Goal: Transaction & Acquisition: Subscribe to service/newsletter

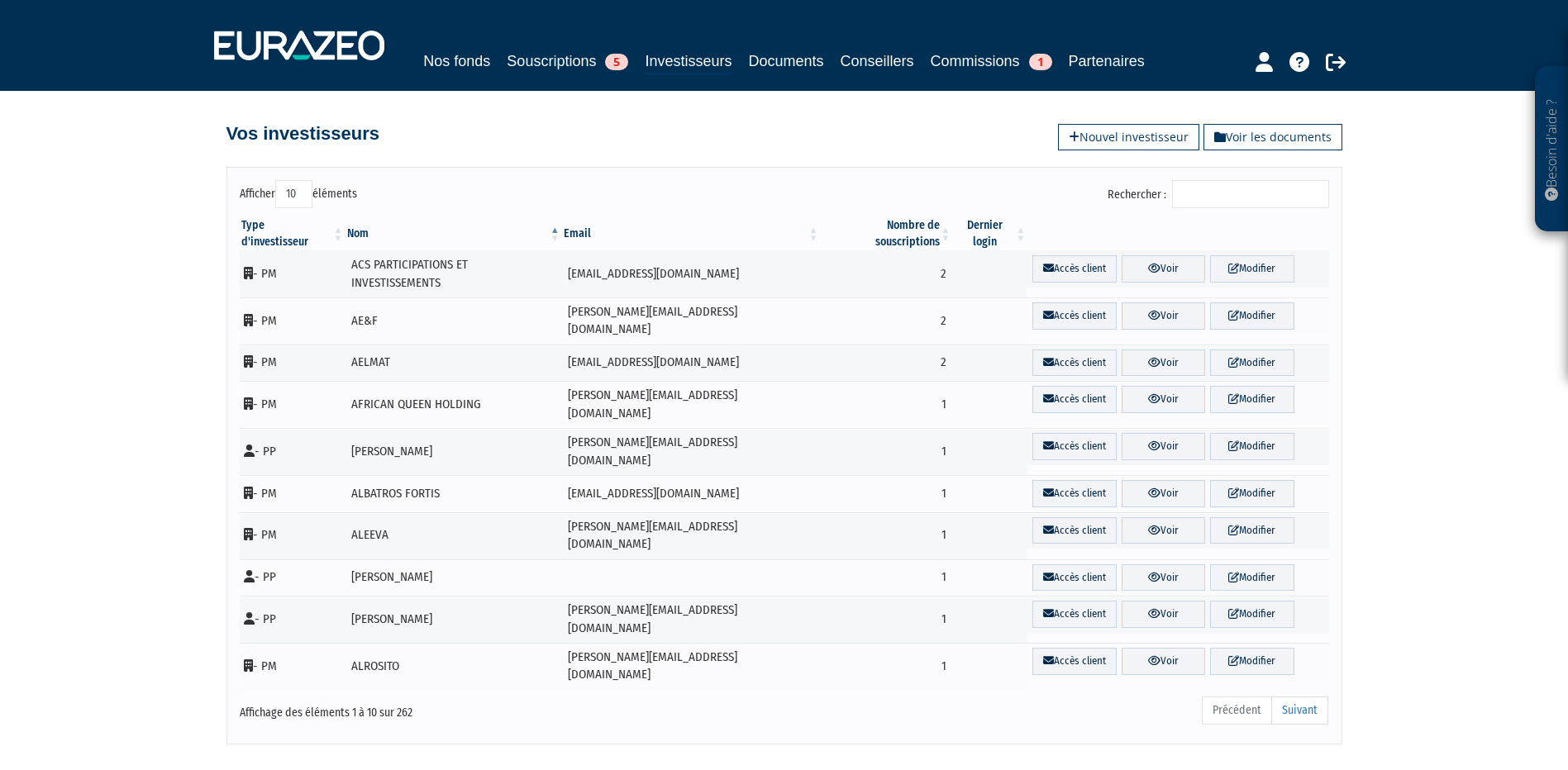
click at [1277, 196] on input "Rechercher :" at bounding box center [1251, 194] width 157 height 28
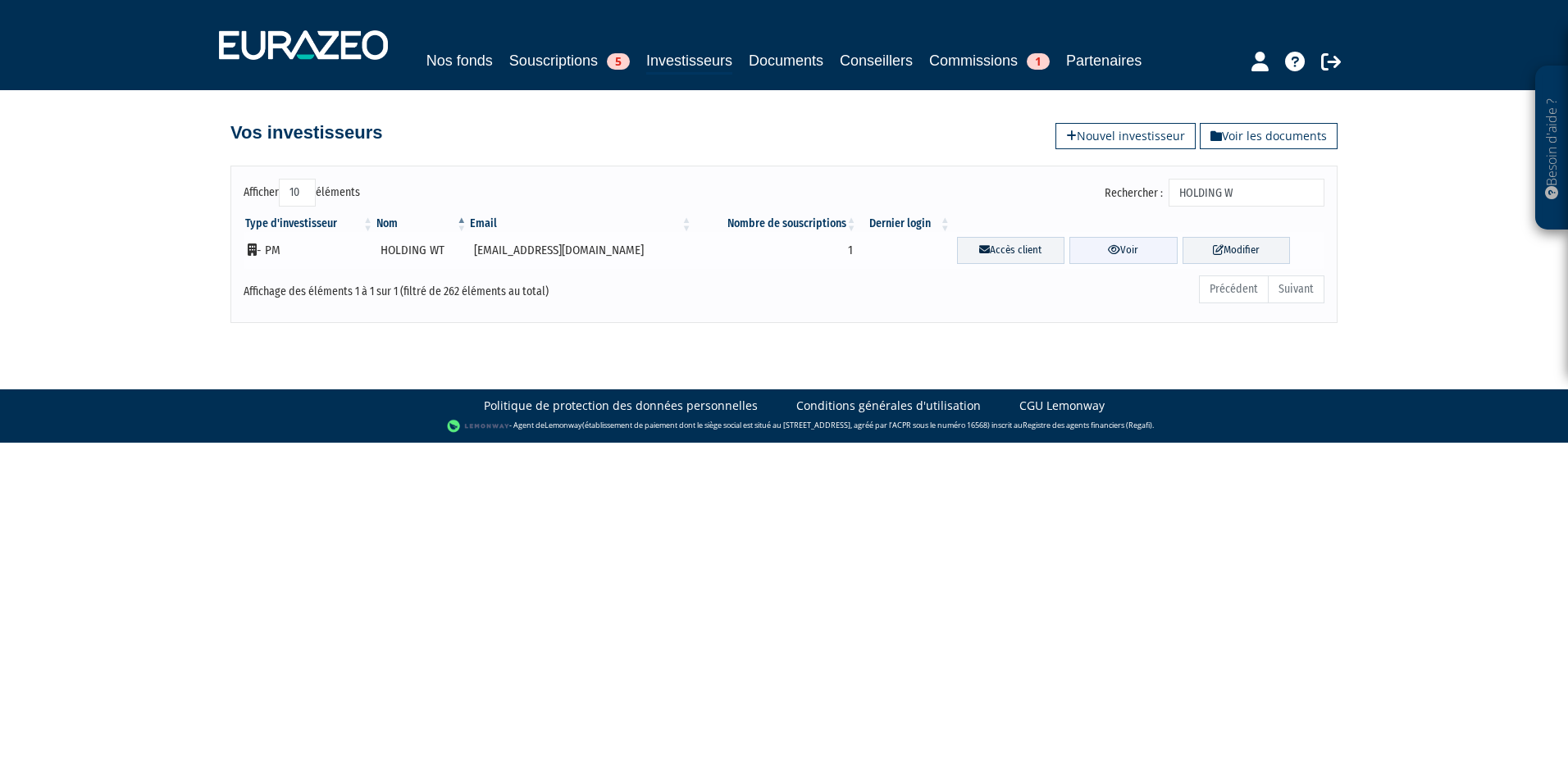
type input "HOLDING W"
click at [1108, 248] on icon at bounding box center [1114, 249] width 12 height 11
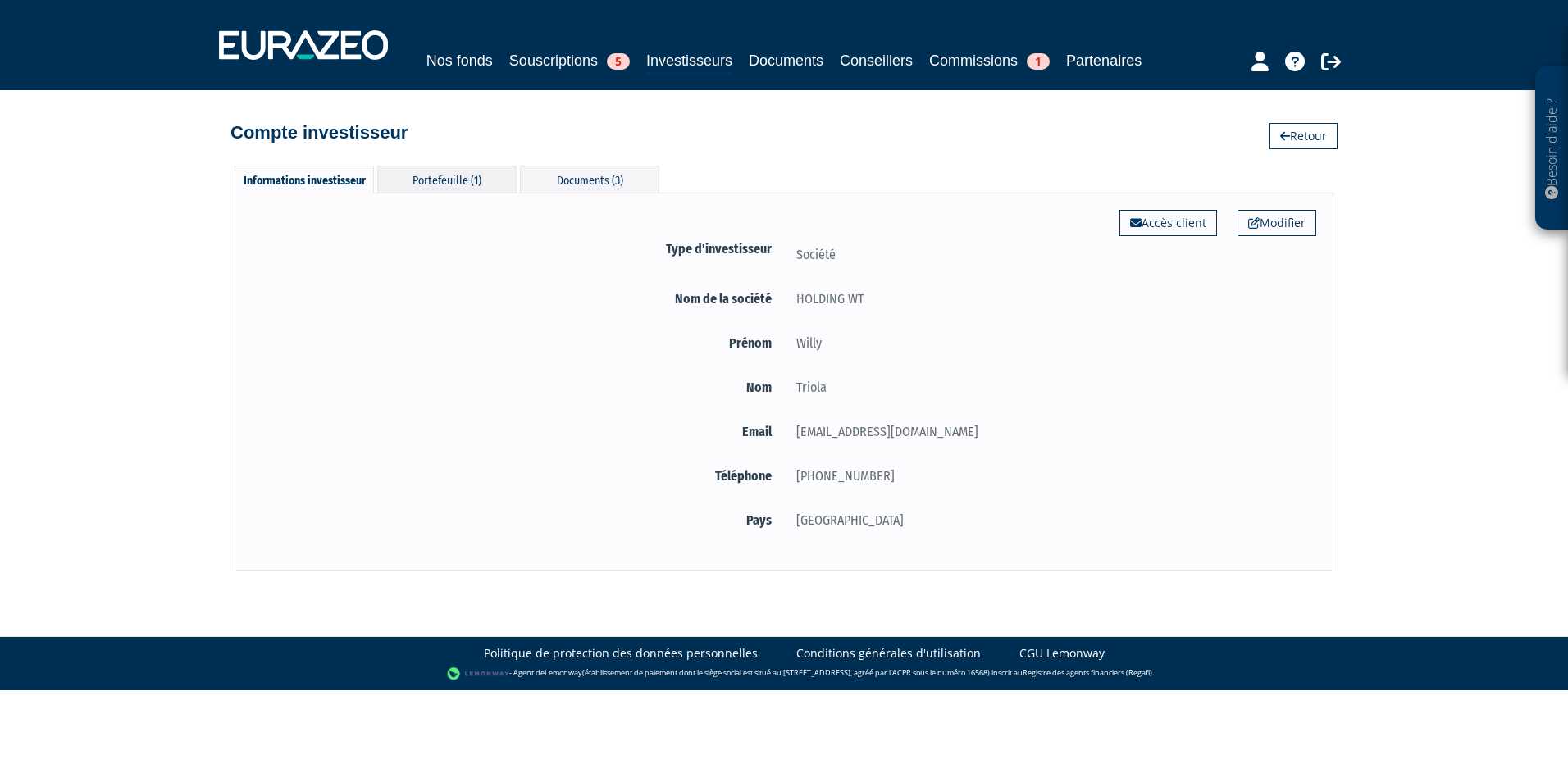
click at [461, 177] on div "Portefeuille (1)" at bounding box center [447, 179] width 140 height 27
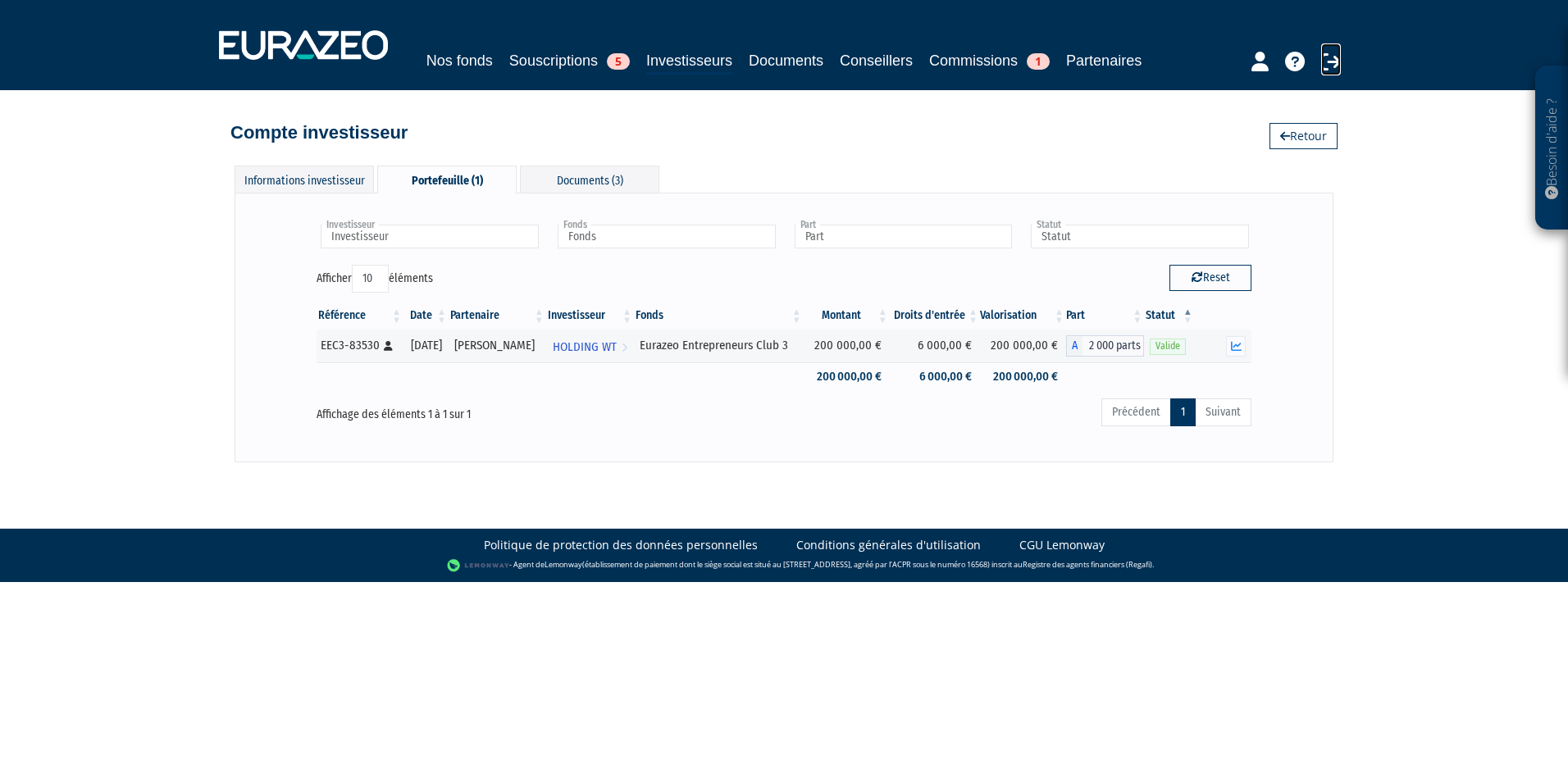
click at [1333, 61] on icon at bounding box center [1331, 62] width 20 height 20
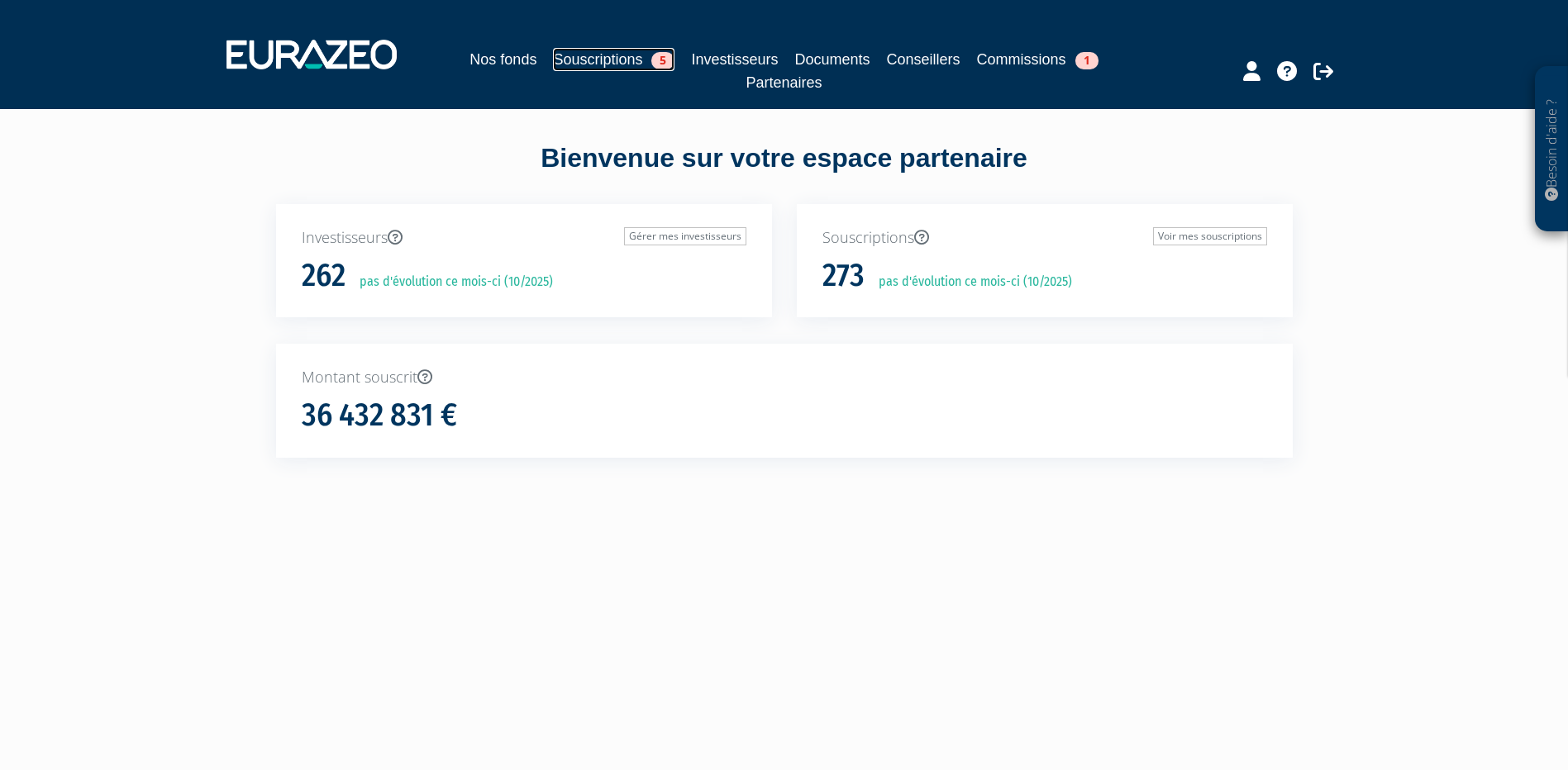
click at [577, 56] on link "Souscriptions 5" at bounding box center [614, 60] width 122 height 23
click at [611, 55] on link "Souscriptions 5" at bounding box center [614, 60] width 122 height 23
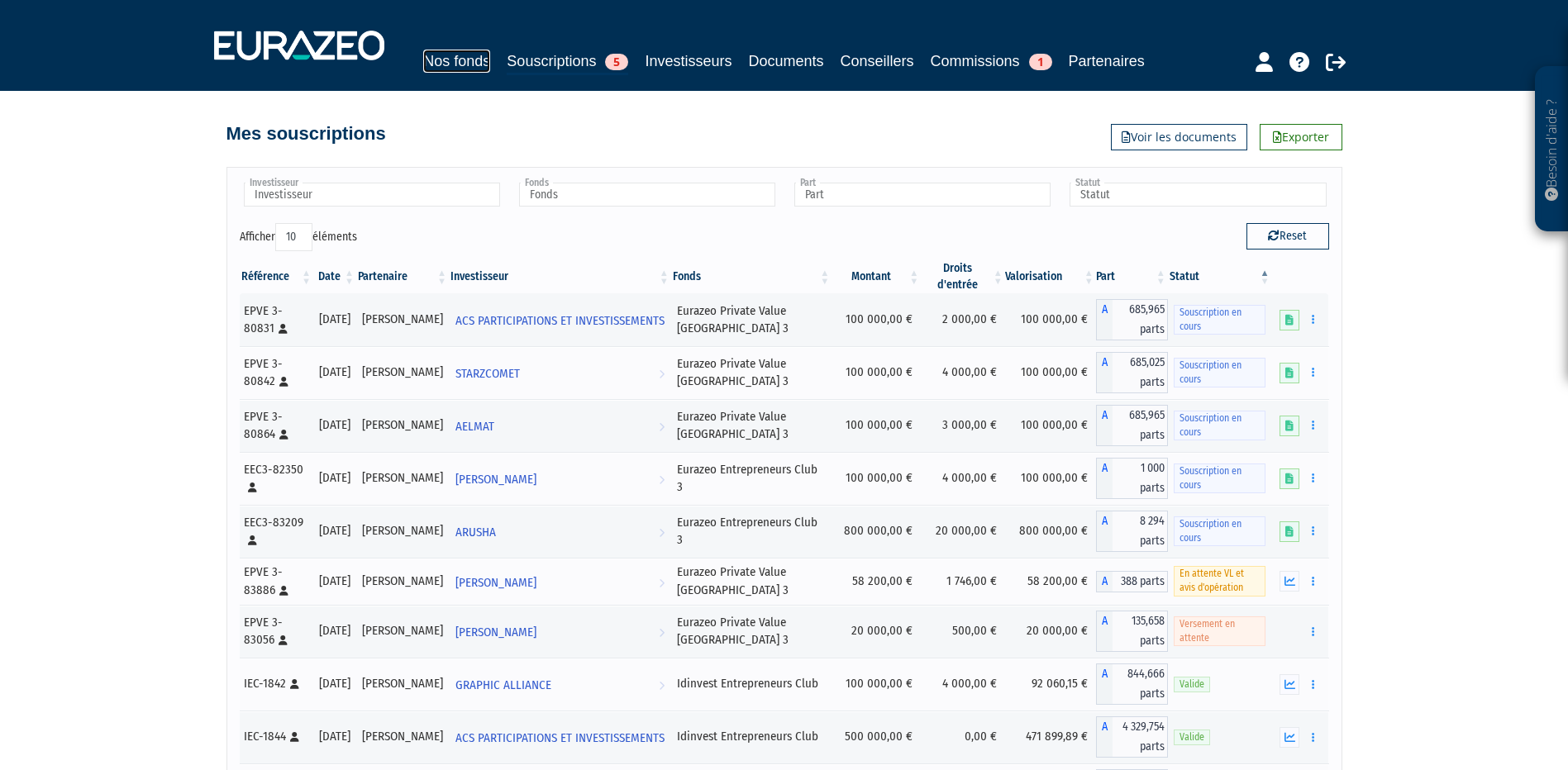
click at [460, 62] on link "Nos fonds" at bounding box center [456, 62] width 67 height 23
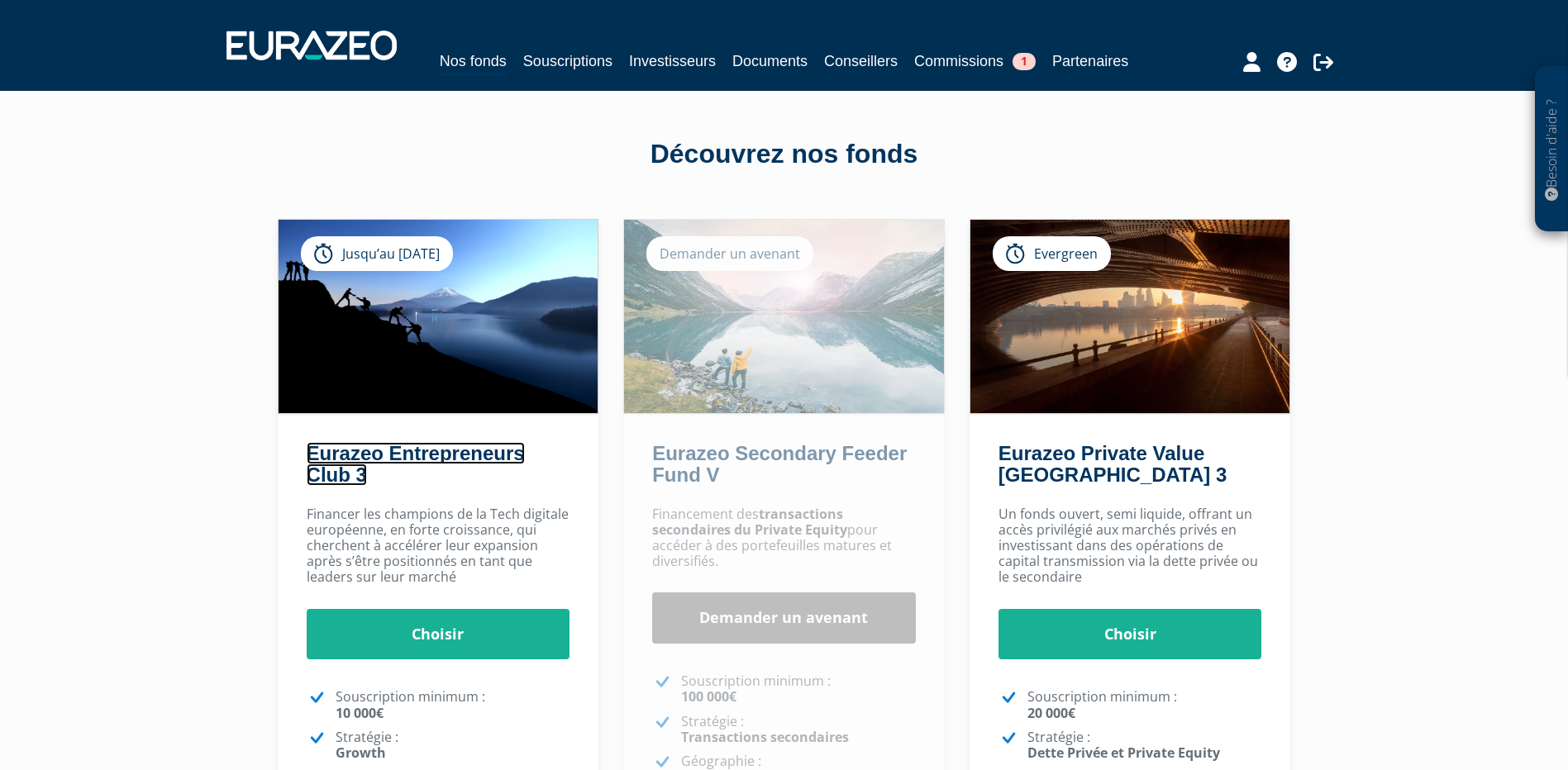
click at [446, 455] on link "Eurazeo Entrepreneurs Club 3" at bounding box center [416, 464] width 218 height 44
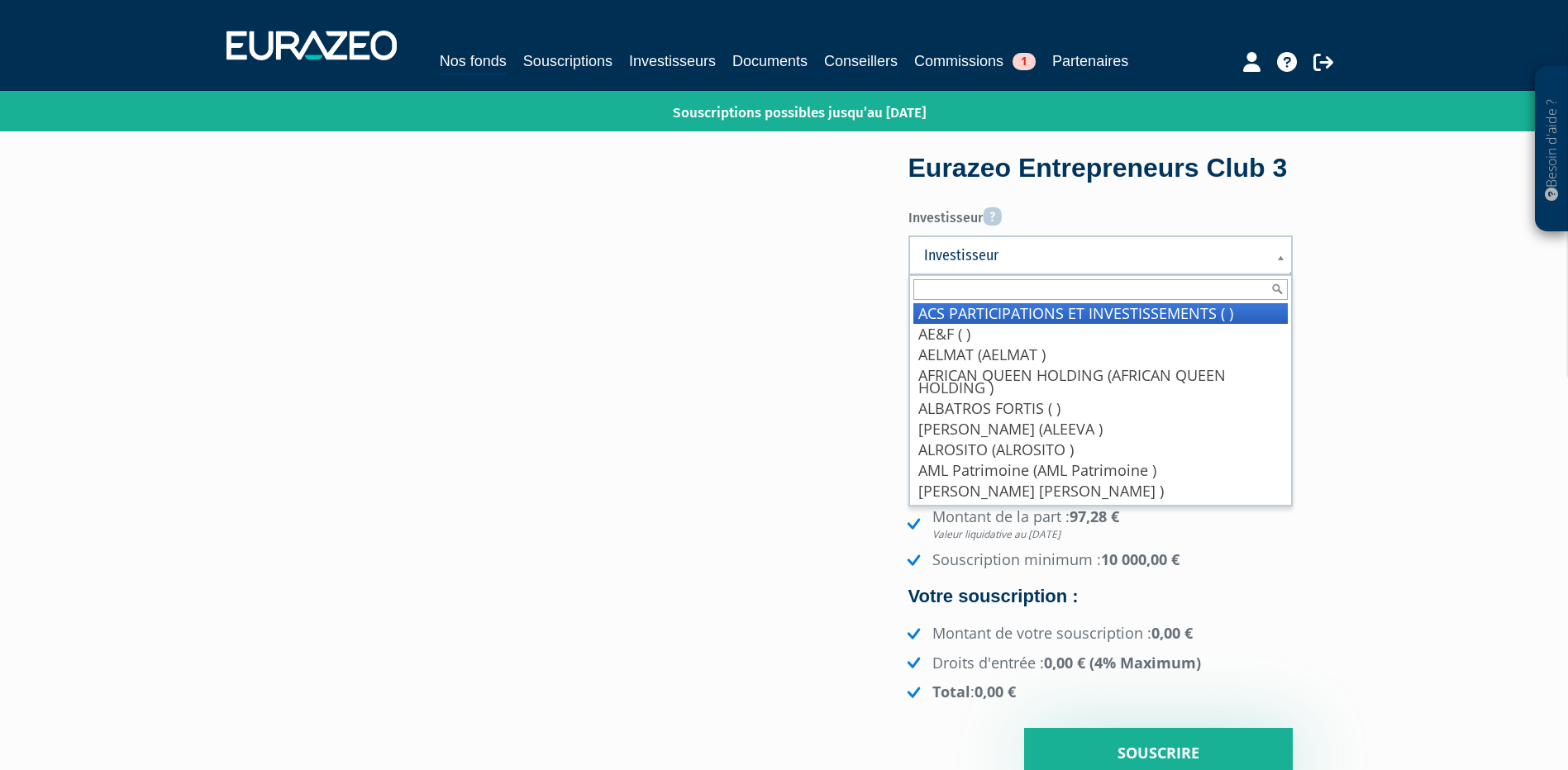
click at [1273, 276] on link "Investisseur" at bounding box center [1101, 256] width 385 height 40
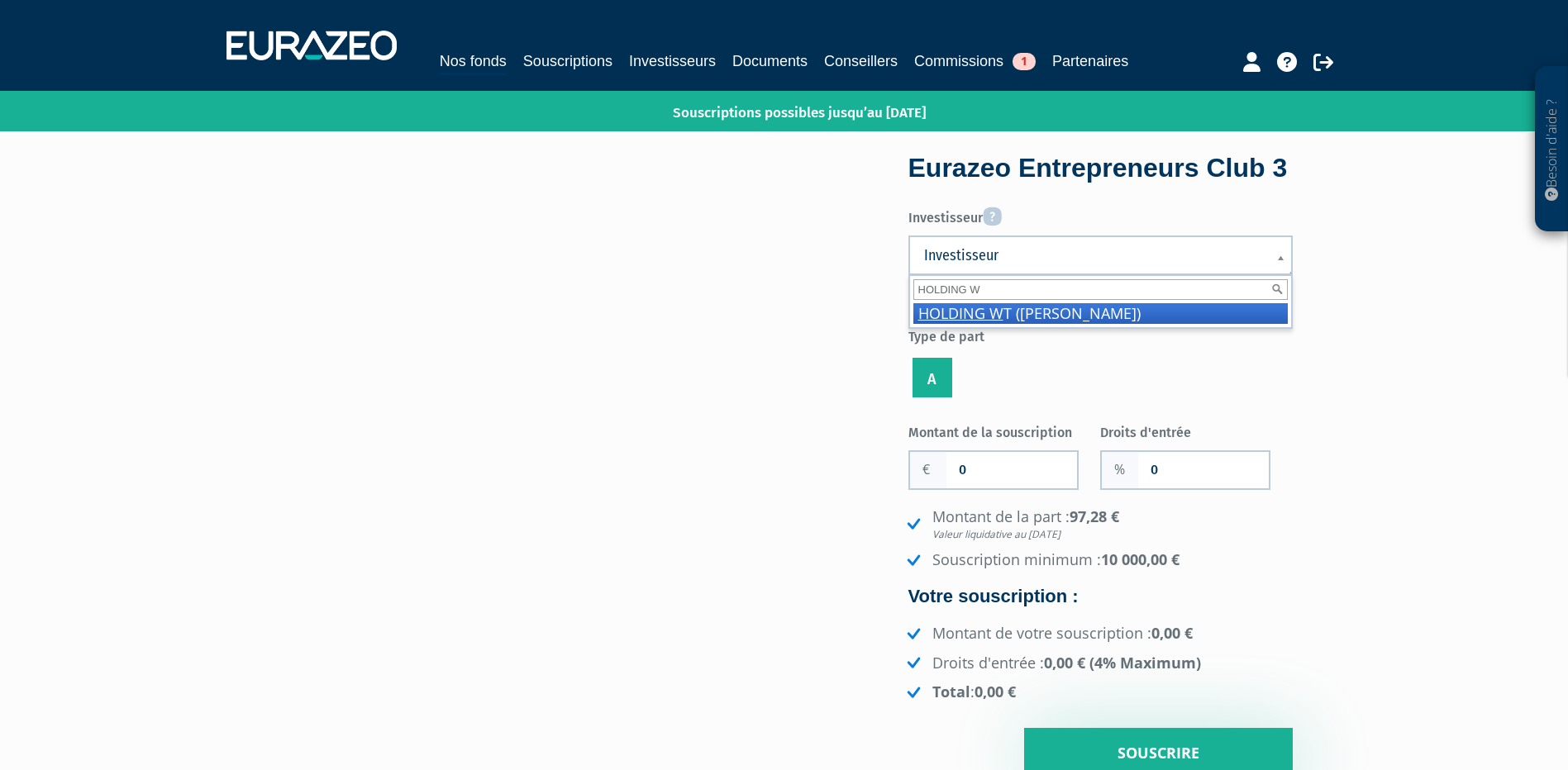
type input "HOLDING W"
click at [1046, 324] on li "HOLDING W T (Triola Willy)" at bounding box center [1101, 313] width 375 height 21
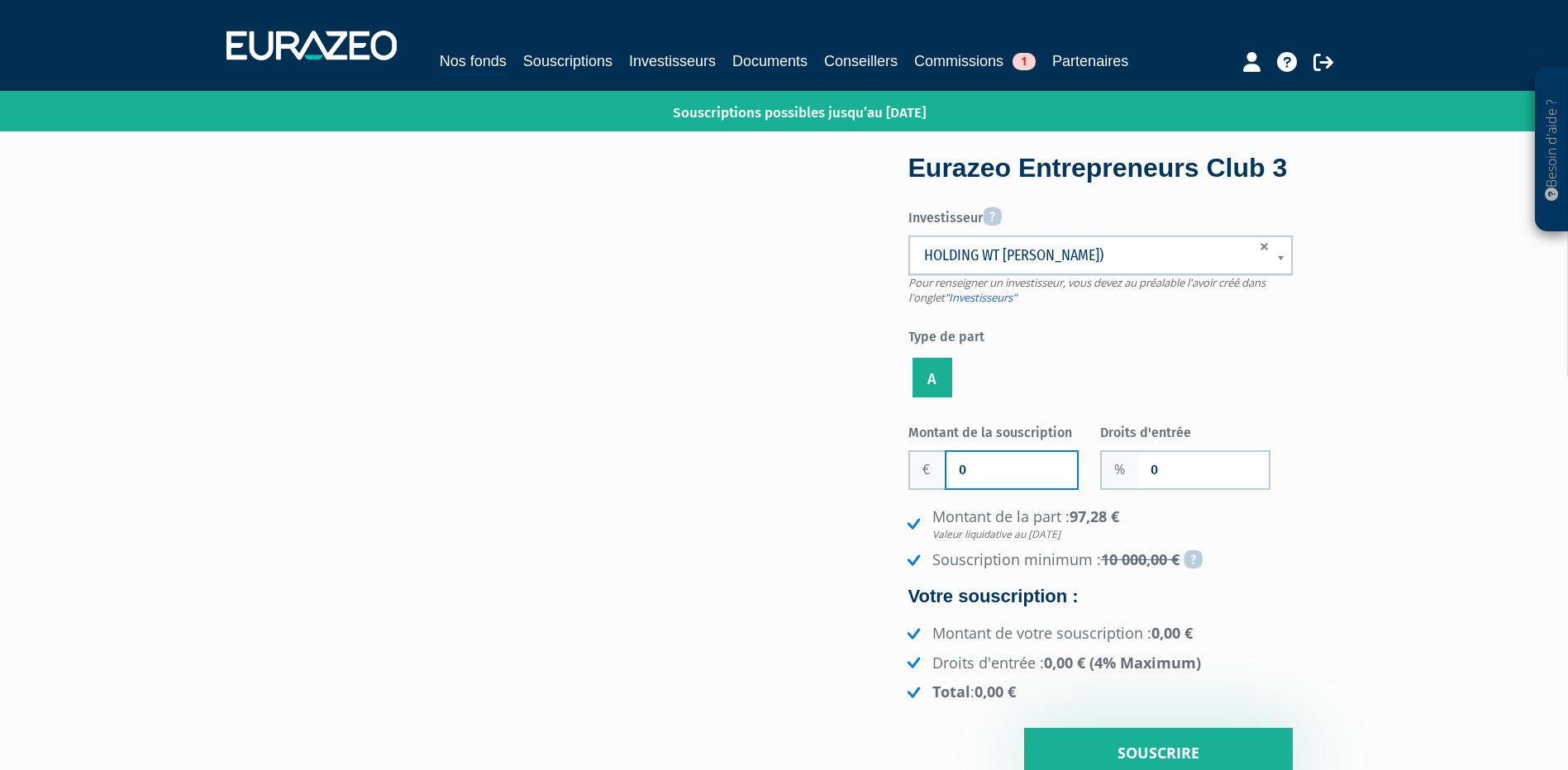
click at [985, 489] on input "0" at bounding box center [1012, 470] width 131 height 37
drag, startPoint x: 986, startPoint y: 509, endPoint x: 949, endPoint y: 511, distance: 37.1
click at [949, 489] on input "0" at bounding box center [1012, 470] width 131 height 37
type input "100 000"
click at [1294, 589] on div "Eurazeo Entrepreneurs Club 3 Investisseur Pour renseigner un investisseur, vous…" at bounding box center [1132, 468] width 347 height 623
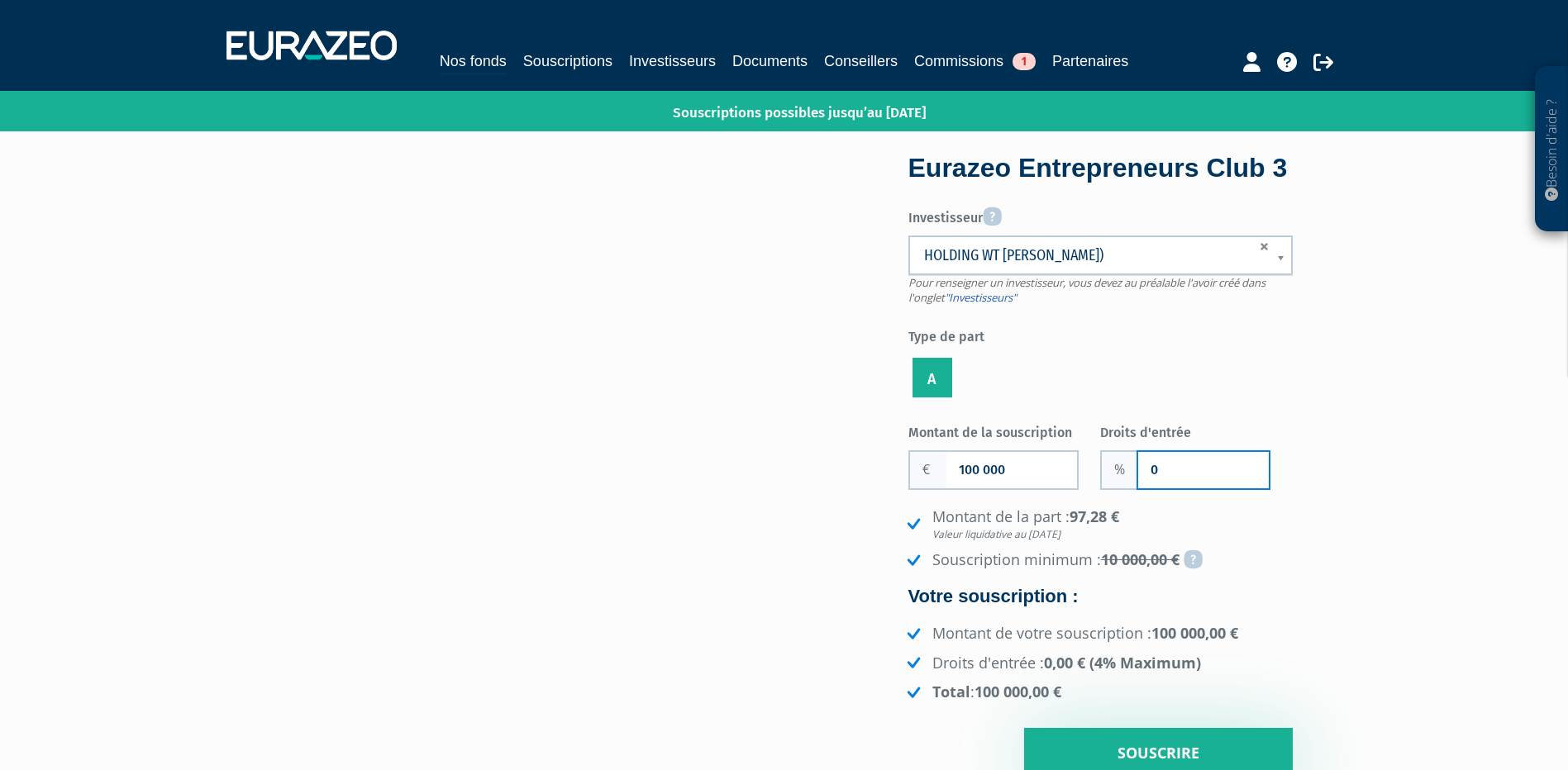
drag, startPoint x: 1182, startPoint y: 511, endPoint x: 1149, endPoint y: 510, distance: 33.0
click at [1149, 489] on input "0" at bounding box center [1203, 470] width 131 height 37
click at [1275, 609] on div "Montant de la part : 97,28 € Valeur liquidative au 31/07/2025 Souscription mini…" at bounding box center [1101, 605] width 385 height 196
drag, startPoint x: 1211, startPoint y: 509, endPoint x: 1147, endPoint y: 509, distance: 64.0
click at [1147, 489] on input "4.0000" at bounding box center [1203, 470] width 131 height 37
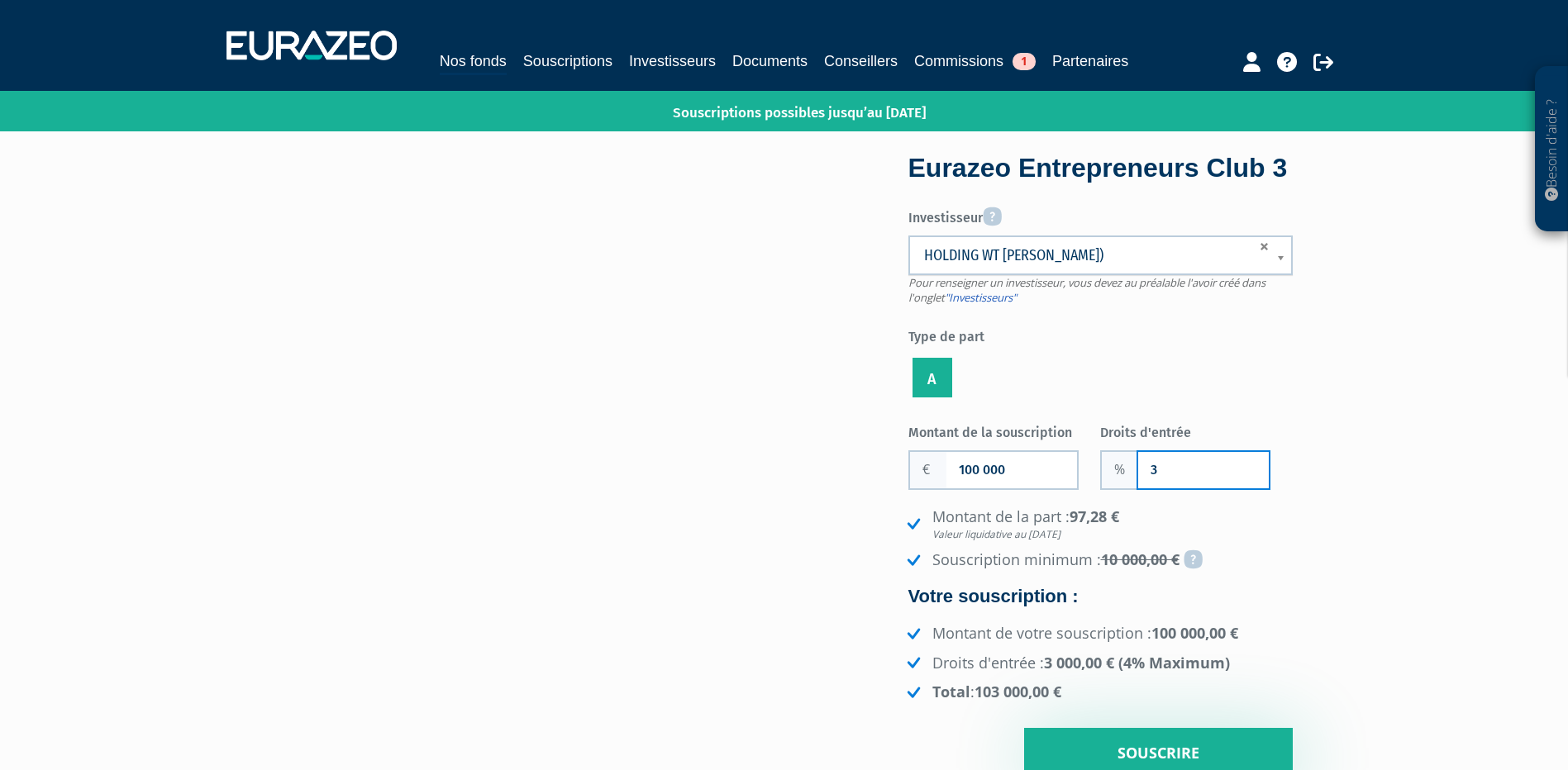
type input "3"
click at [745, 668] on div "Eurazeo Entrepreneurs Club 3 Investisseur Pour renseigner un investisseur, vous…" at bounding box center [784, 468] width 1042 height 623
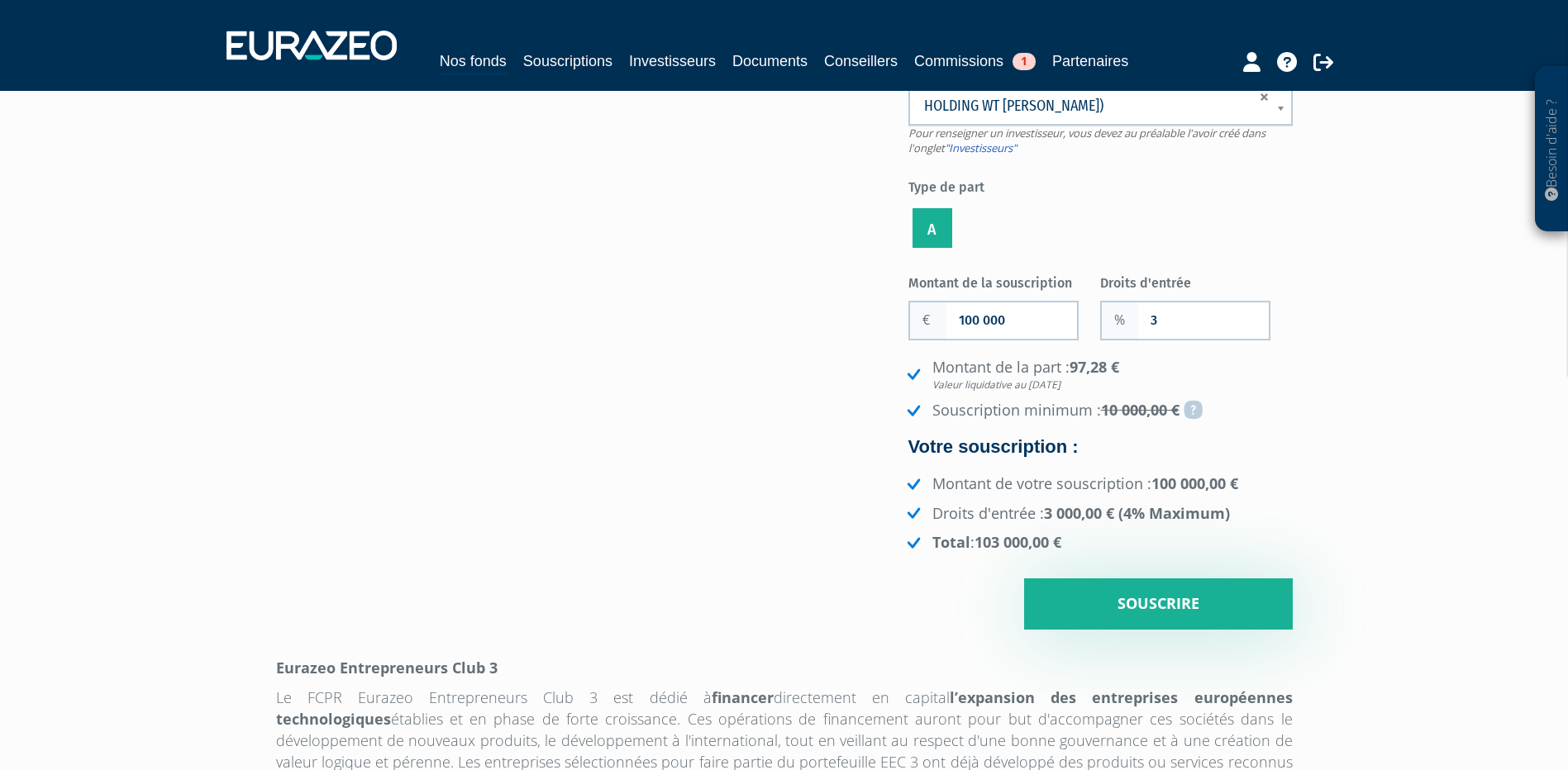
scroll to position [166, 0]
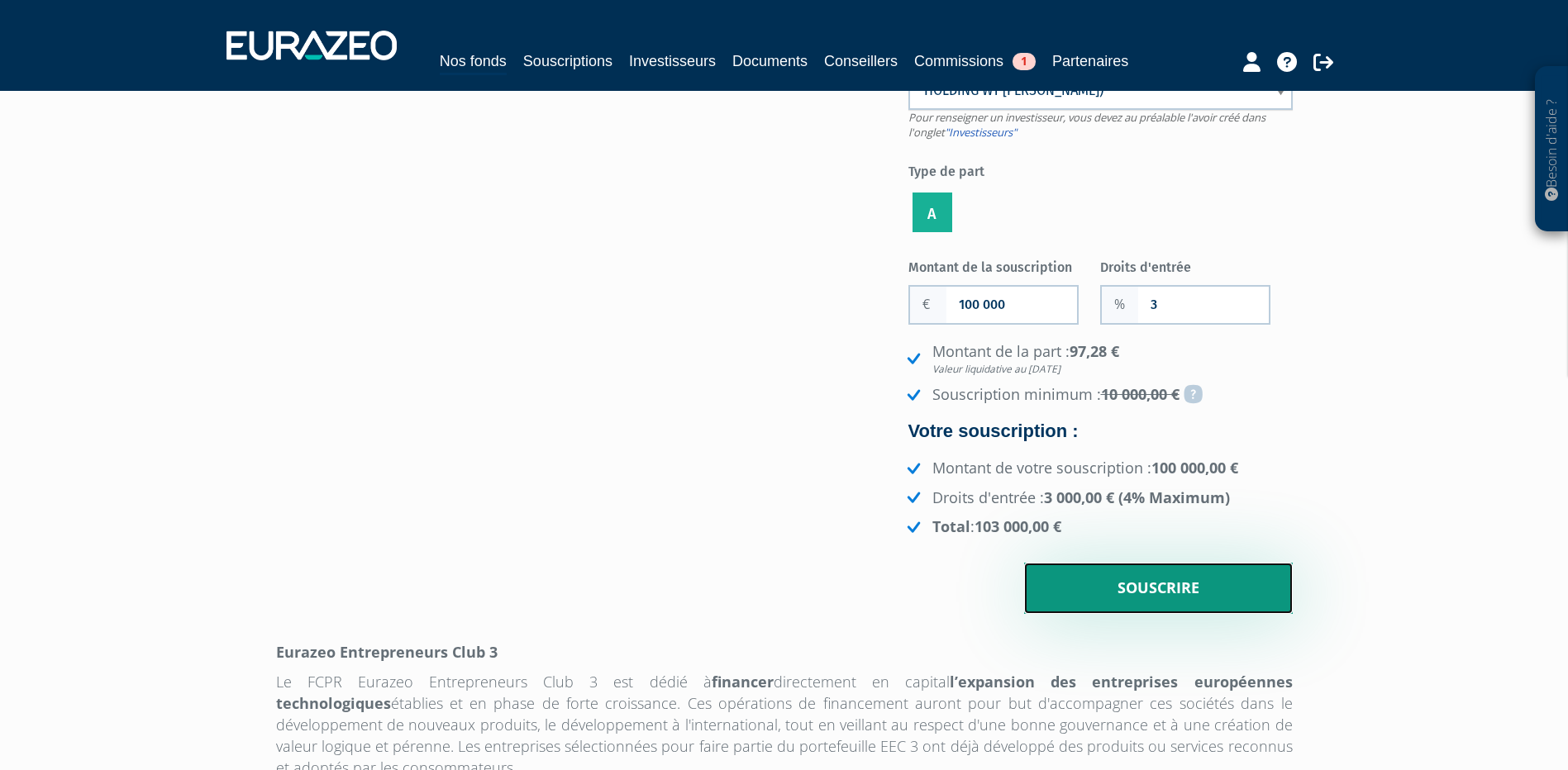
click at [1153, 614] on input "Souscrire" at bounding box center [1158, 589] width 269 height 52
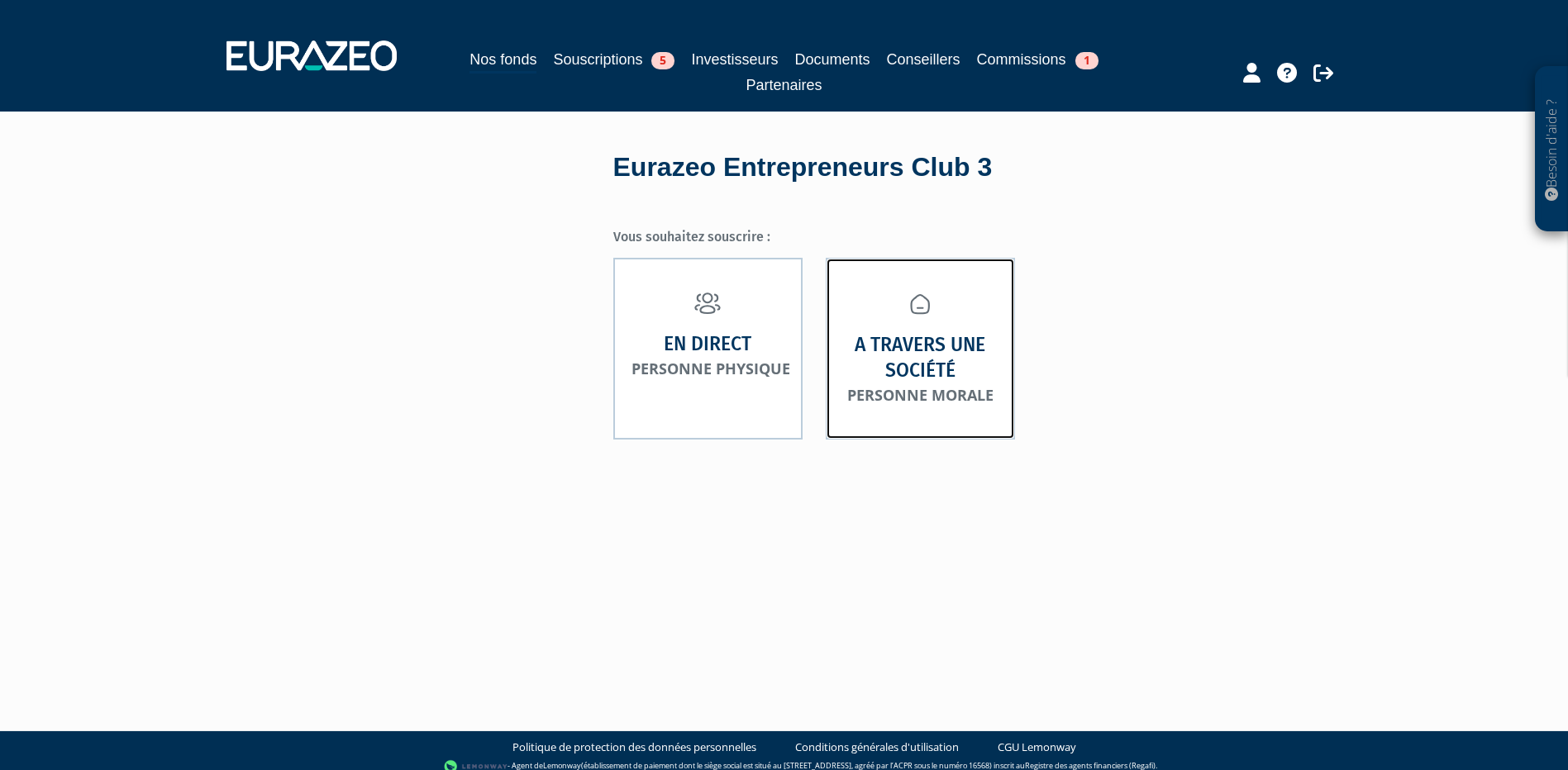
click at [950, 358] on strong "A travers une société" at bounding box center [921, 357] width 153 height 51
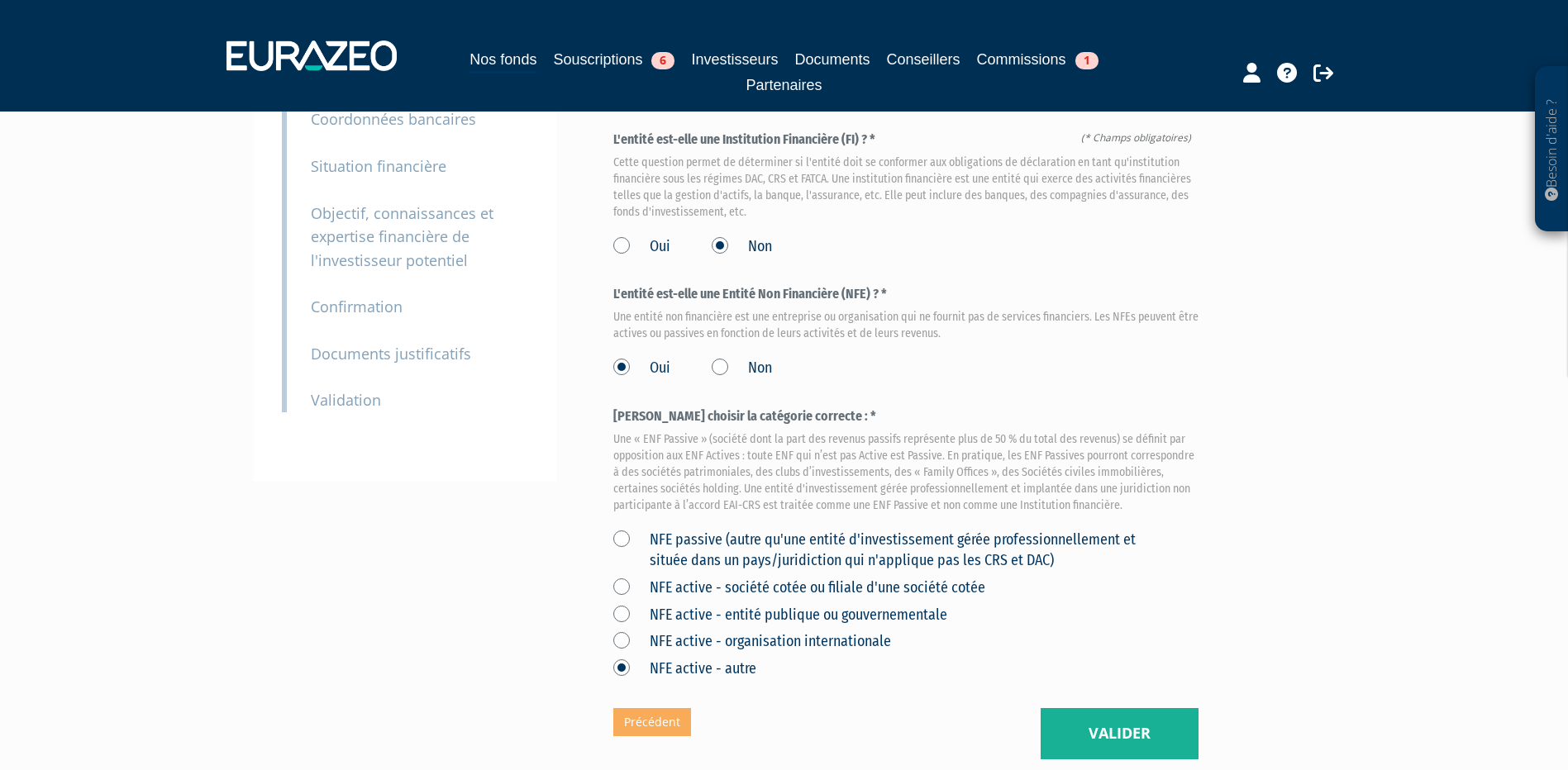
scroll to position [248, 0]
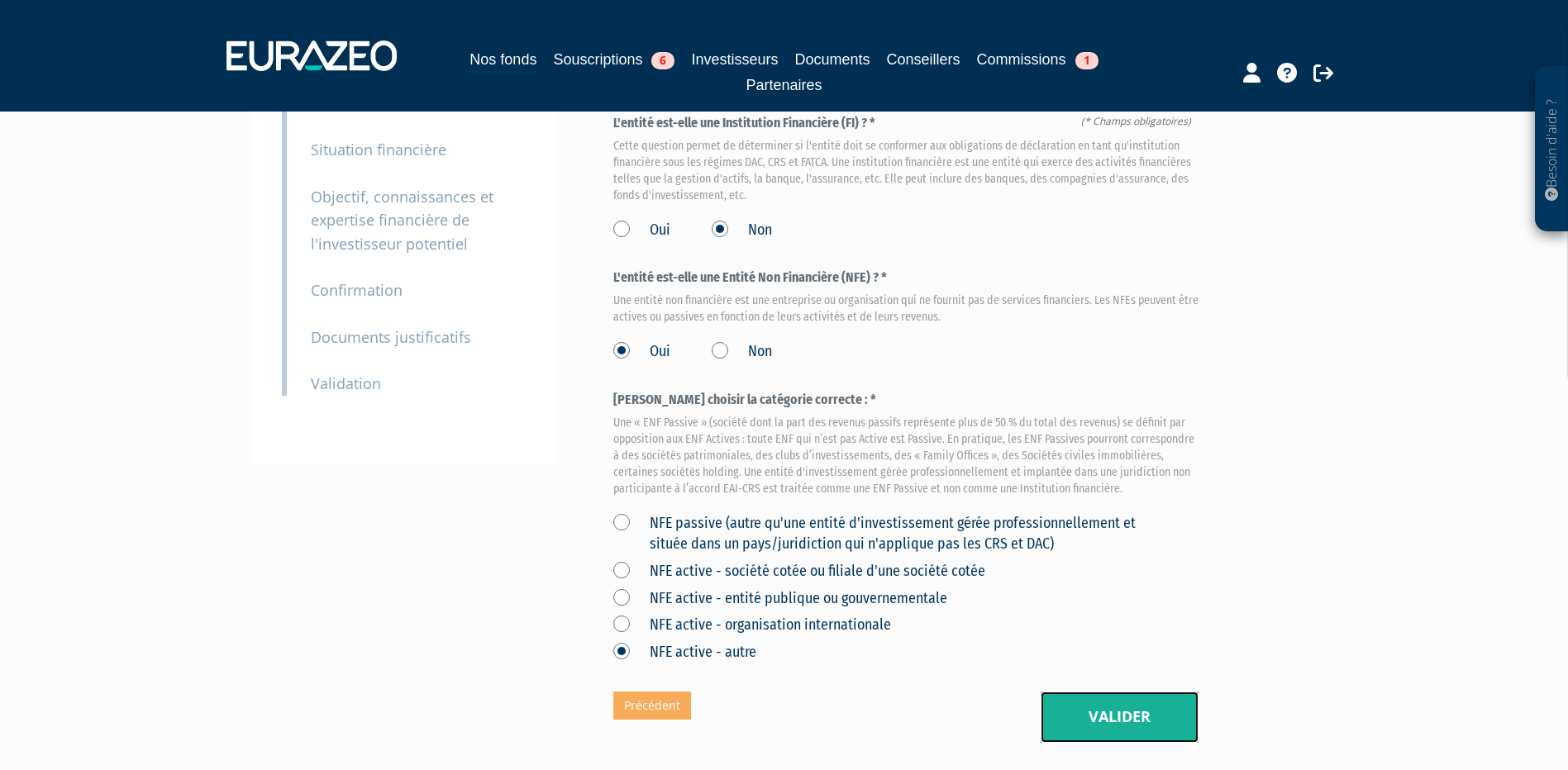
click at [1114, 715] on button "Valider" at bounding box center [1120, 718] width 158 height 52
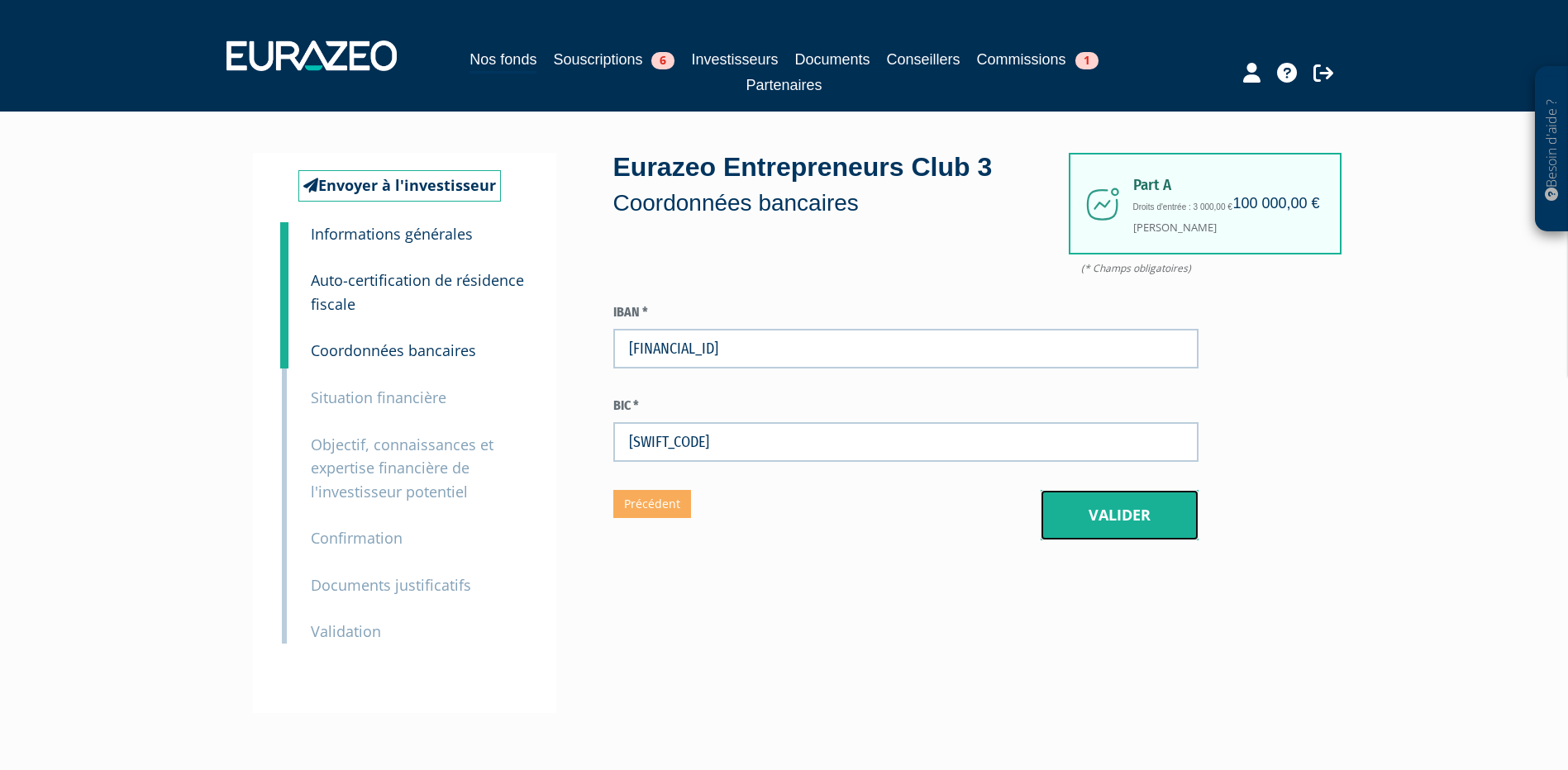
click at [1119, 515] on button "Valider" at bounding box center [1120, 516] width 158 height 52
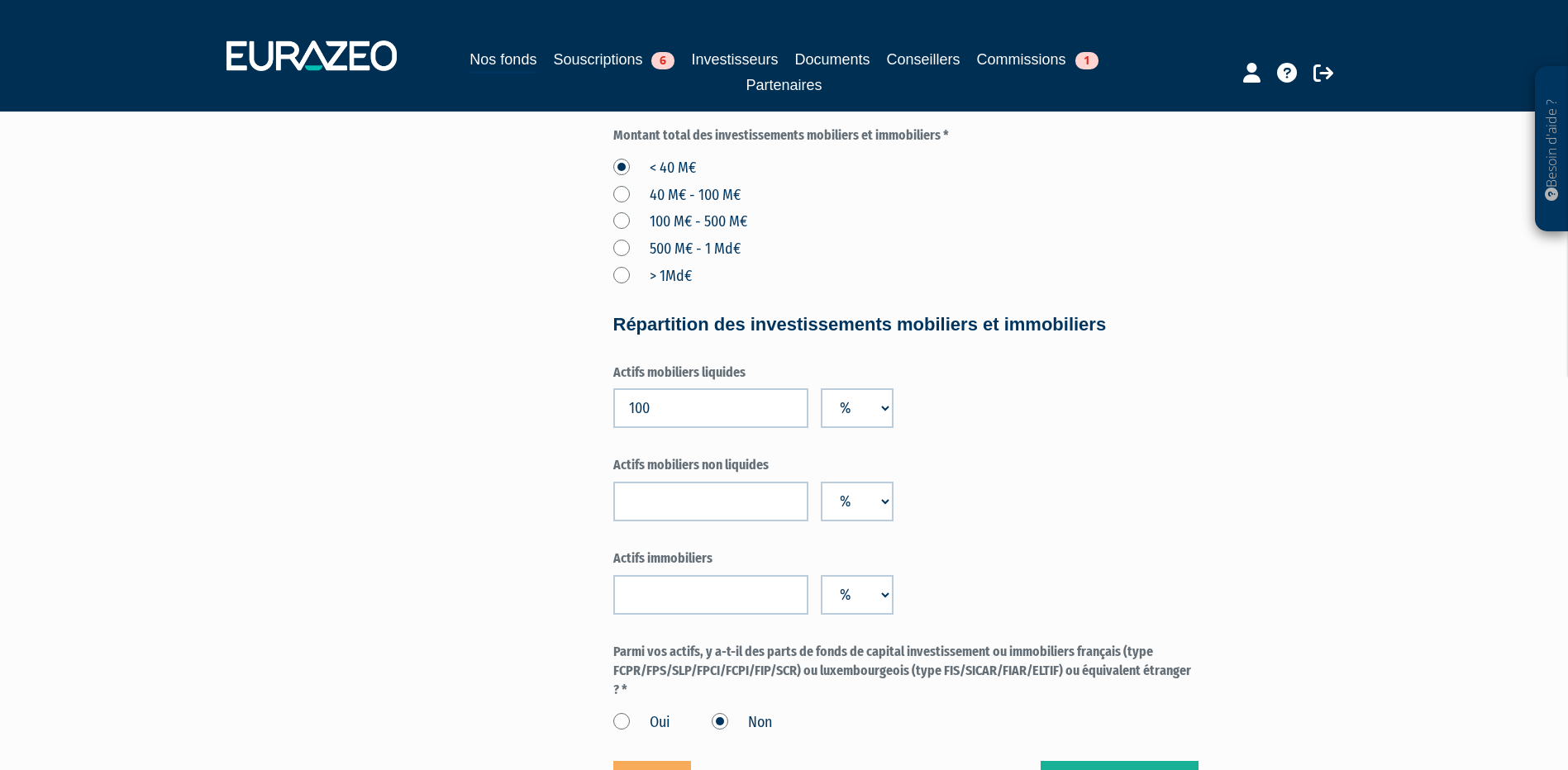
scroll to position [1075, 0]
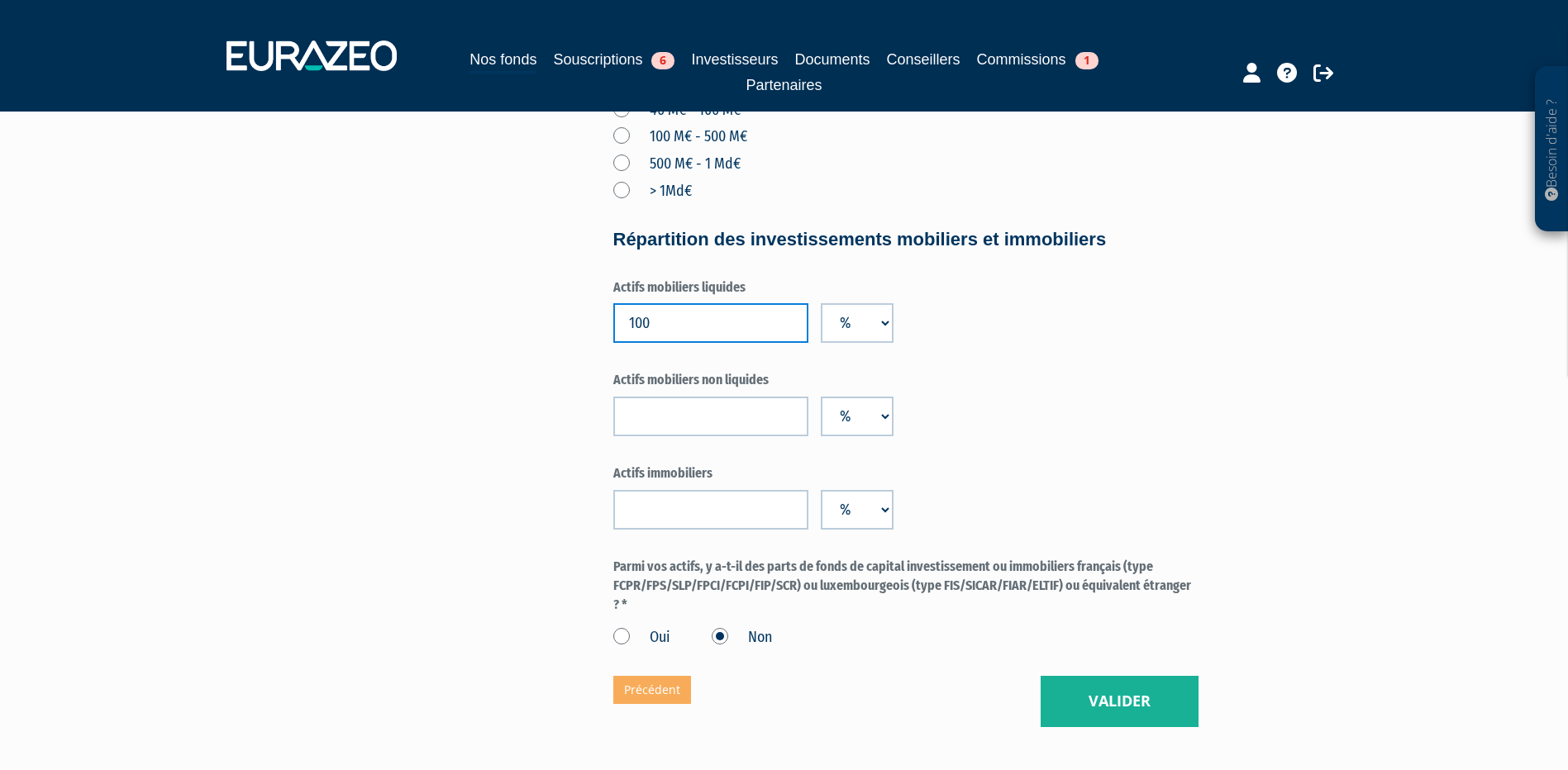
drag, startPoint x: 674, startPoint y: 324, endPoint x: 611, endPoint y: 328, distance: 63.1
type input "44"
click at [709, 420] on input "number" at bounding box center [711, 417] width 195 height 40
type input "56"
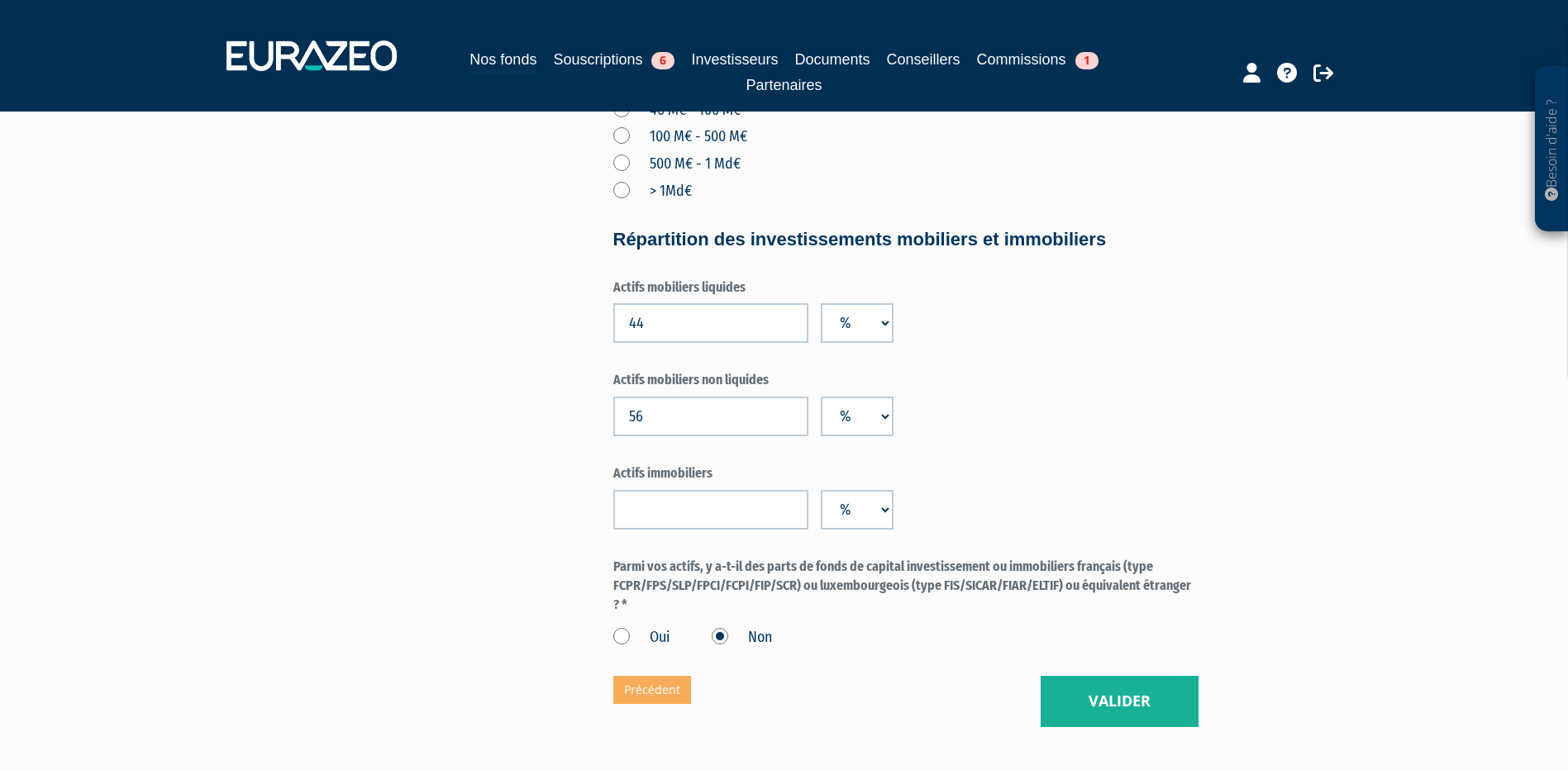
click at [1053, 421] on div "Actifs mobiliers non liquides 56 %" at bounding box center [906, 404] width 585 height 65
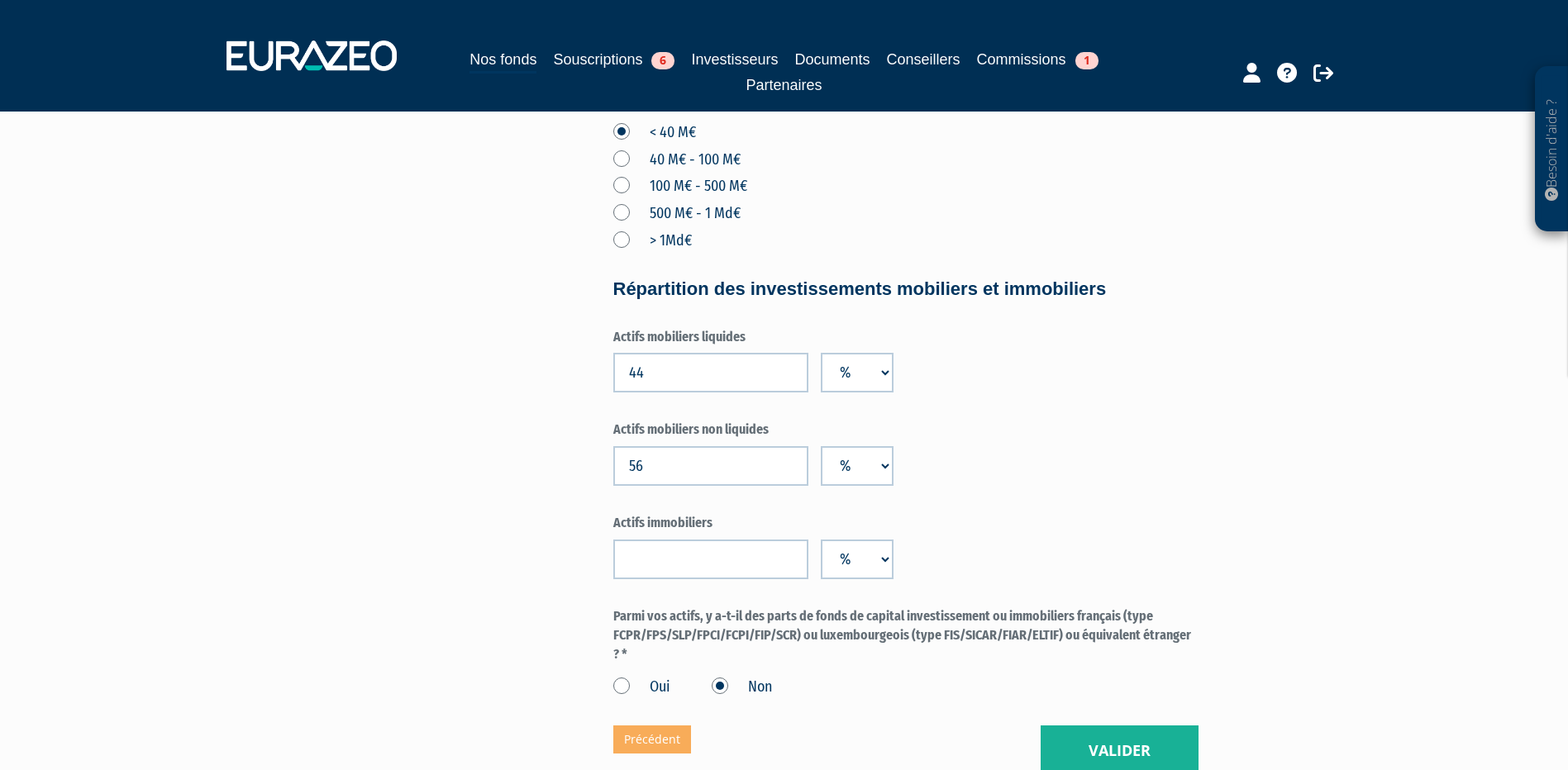
scroll to position [1157, 0]
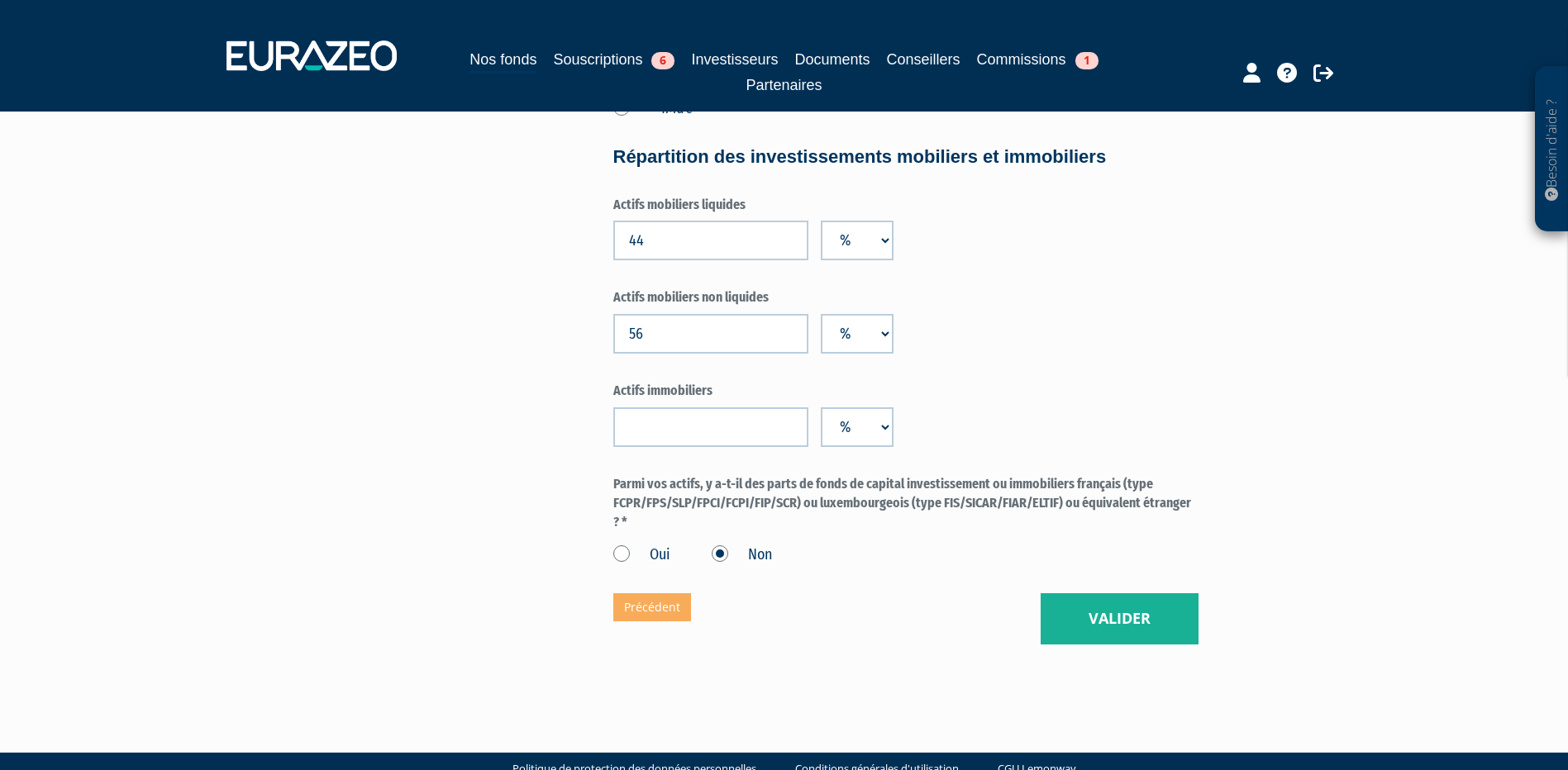
click at [749, 433] on input "number" at bounding box center [711, 427] width 195 height 40
type input "14"
drag, startPoint x: 657, startPoint y: 339, endPoint x: 612, endPoint y: 327, distance: 46.6
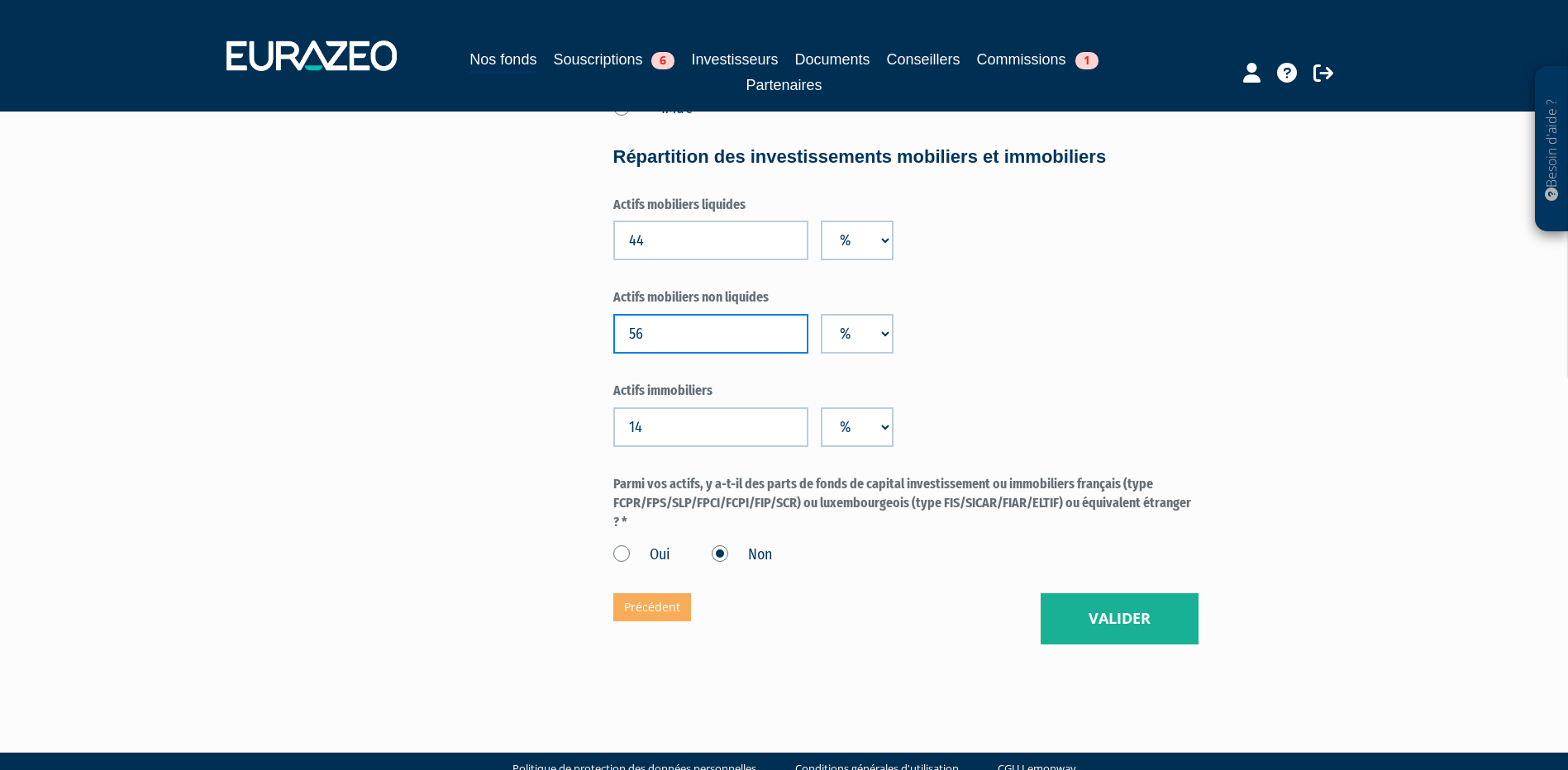
type input "42"
drag, startPoint x: 834, startPoint y: 672, endPoint x: 833, endPoint y: 683, distance: 11.0
drag, startPoint x: 884, startPoint y: 717, endPoint x: 899, endPoint y: 678, distance: 41.8
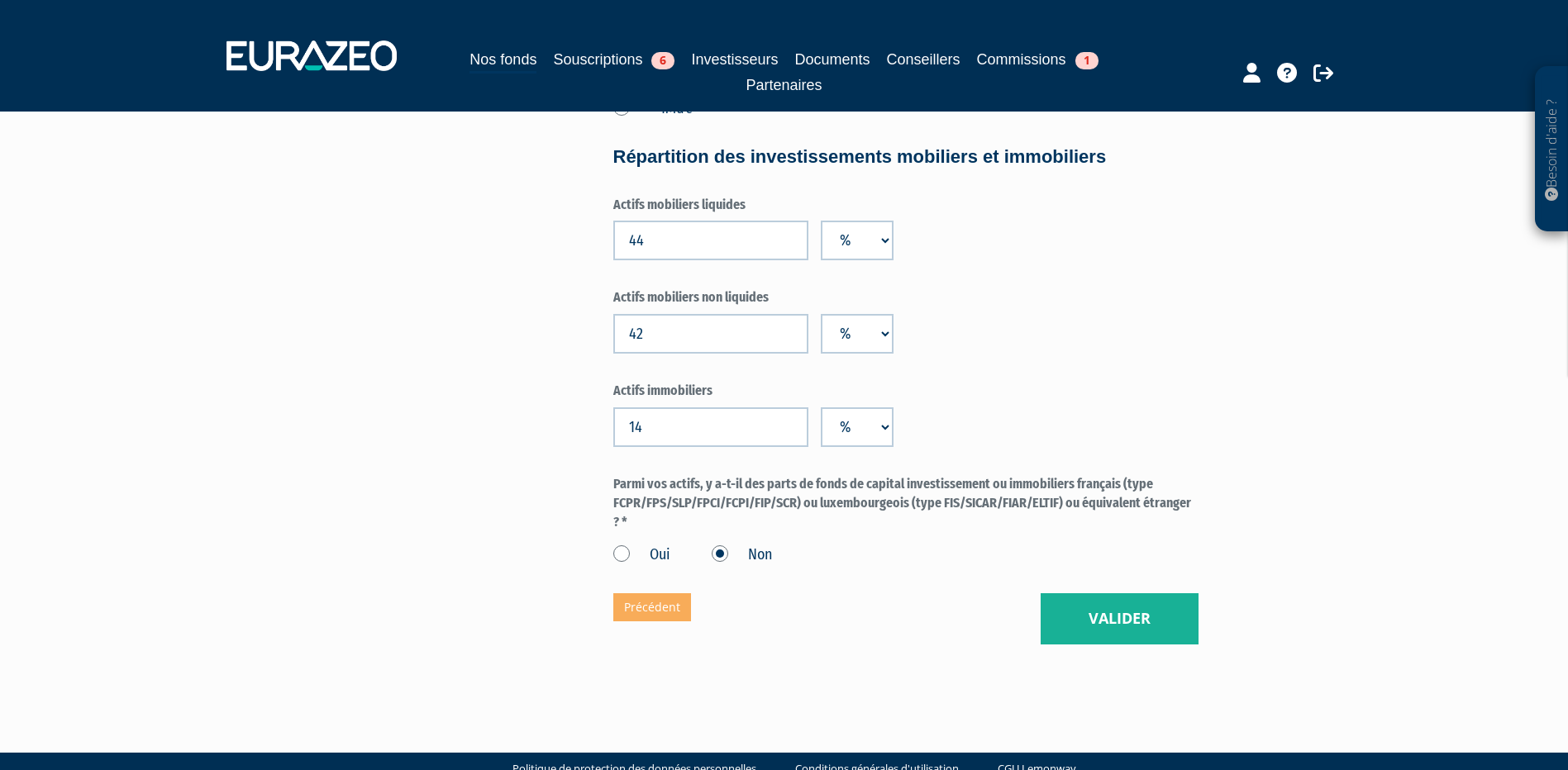
click at [1124, 614] on button "Valider" at bounding box center [1120, 619] width 158 height 52
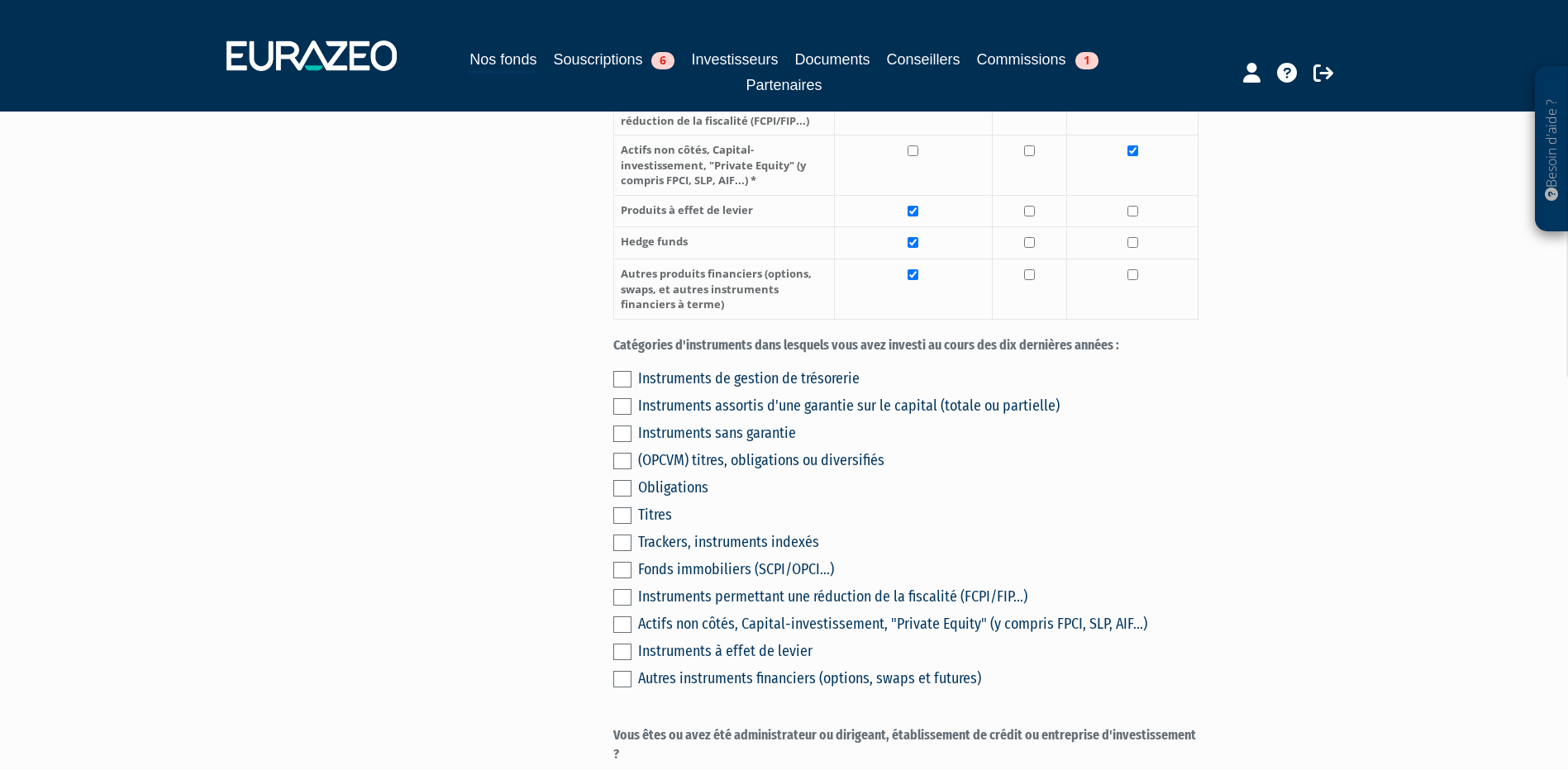
scroll to position [248, 0]
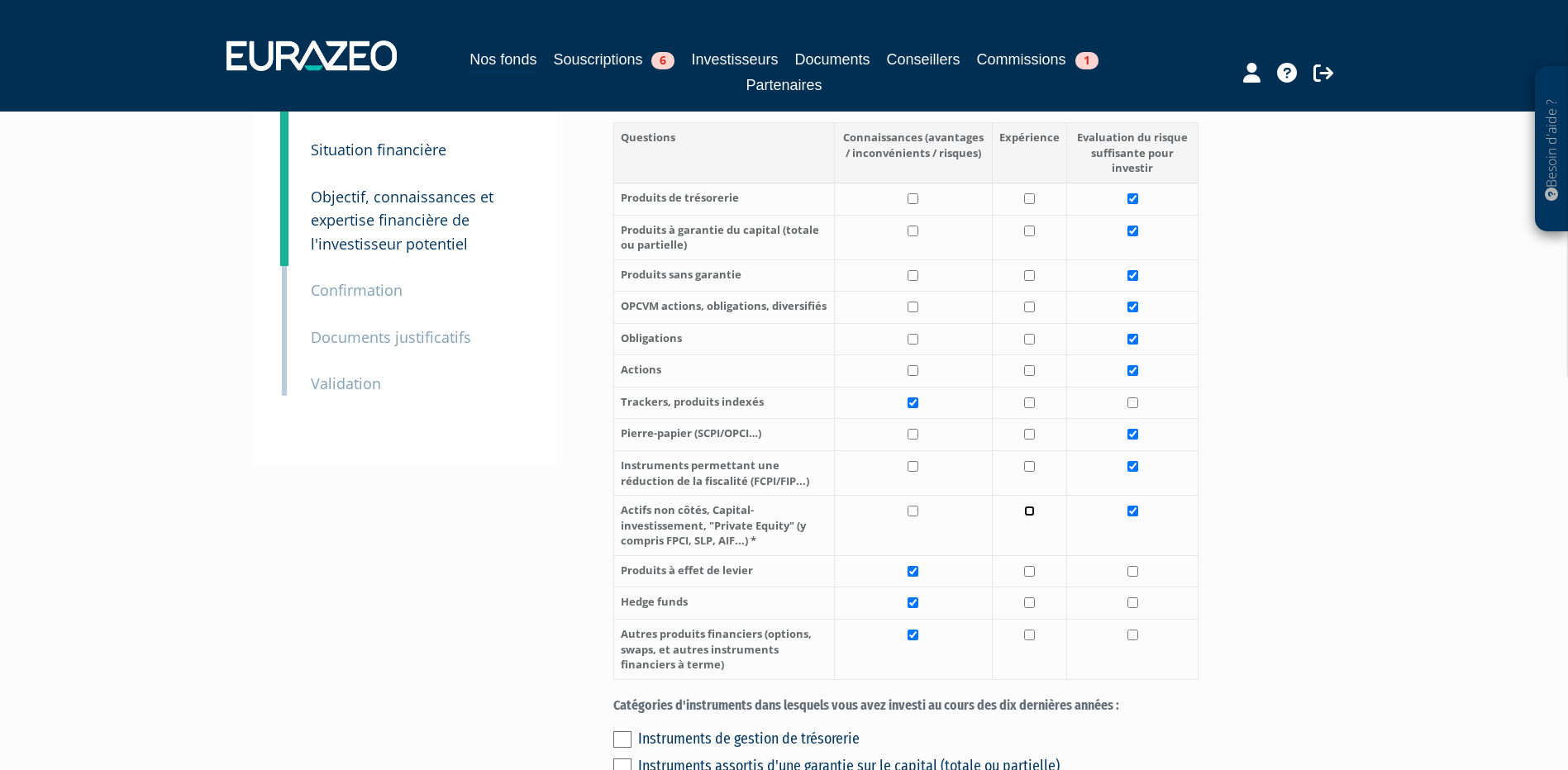
click at [1033, 512] on input "checkbox" at bounding box center [1029, 511] width 11 height 11
checkbox input "true"
click at [1134, 512] on input "checkbox" at bounding box center [1132, 511] width 11 height 11
checkbox input "false"
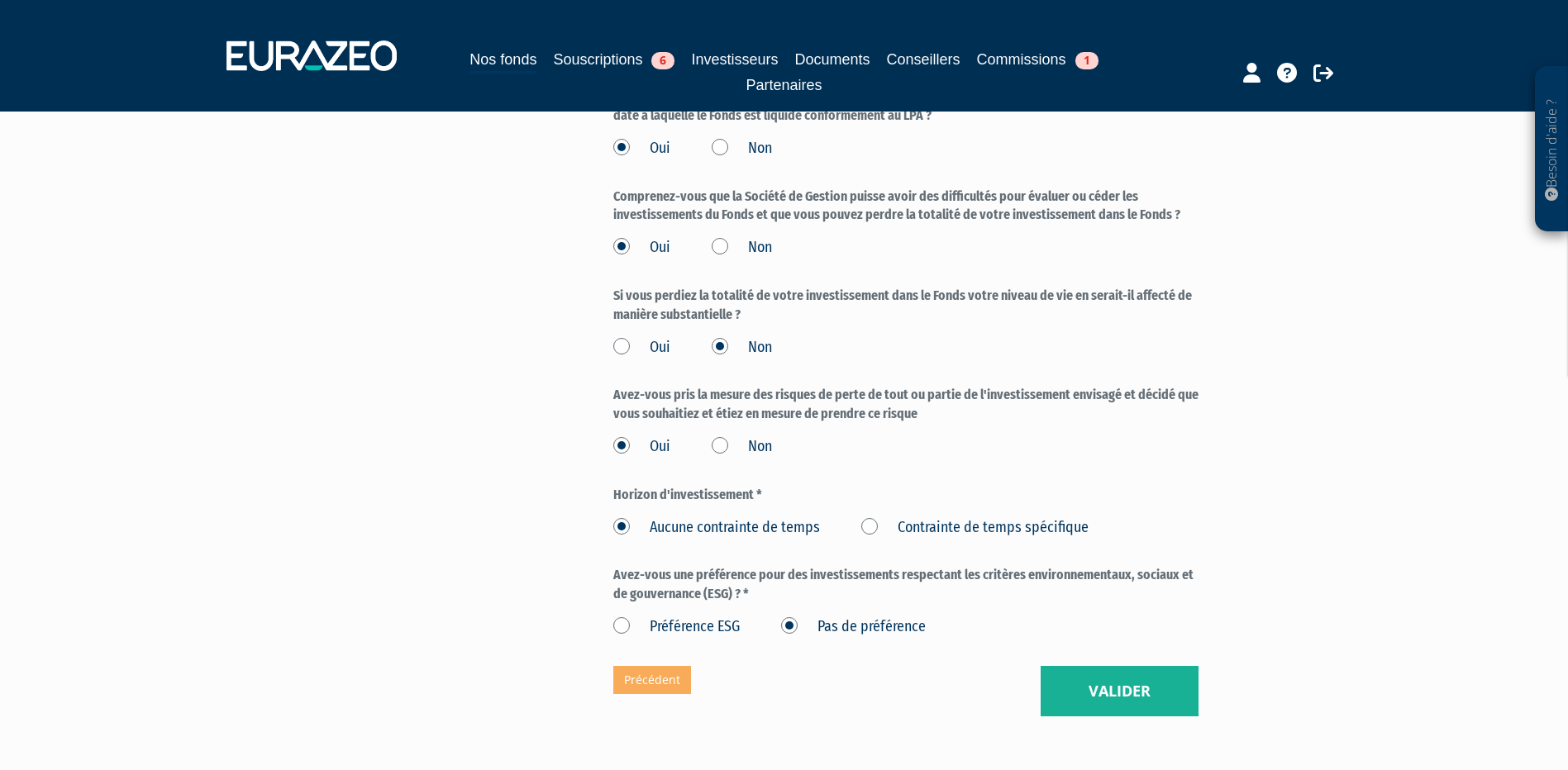
scroll to position [2027, 0]
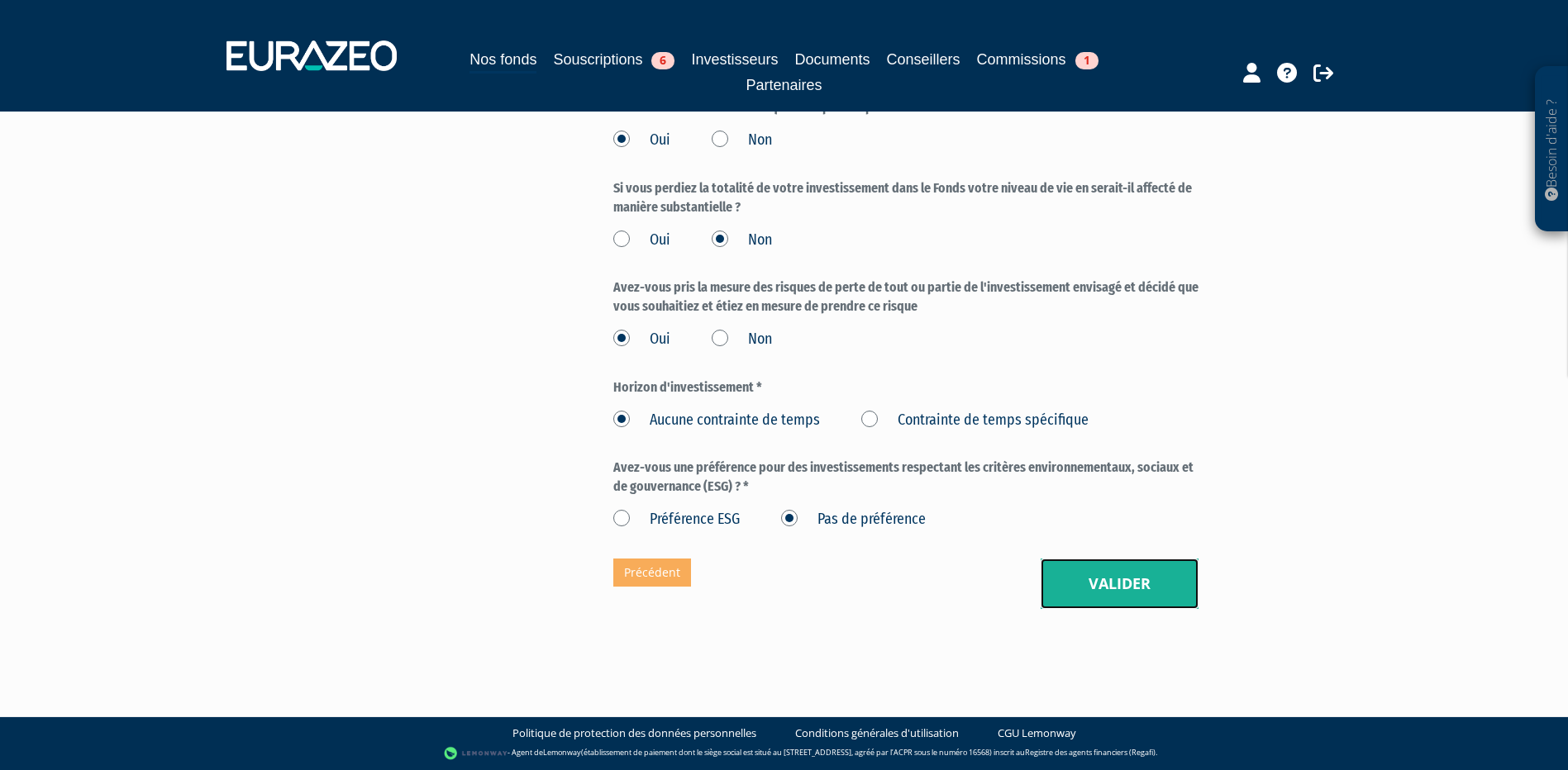
click at [1128, 582] on button "Valider" at bounding box center [1120, 584] width 158 height 52
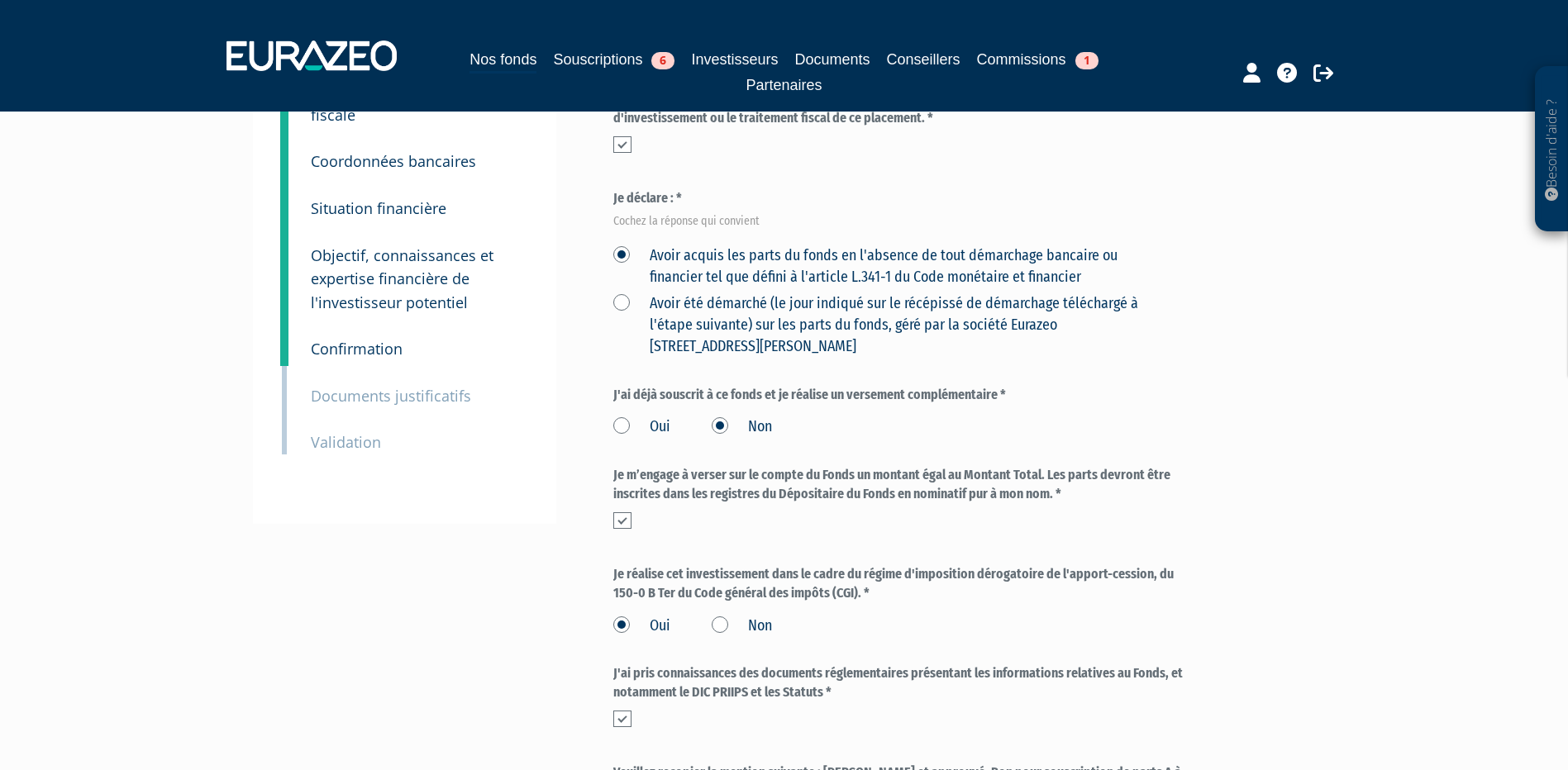
scroll to position [248, 0]
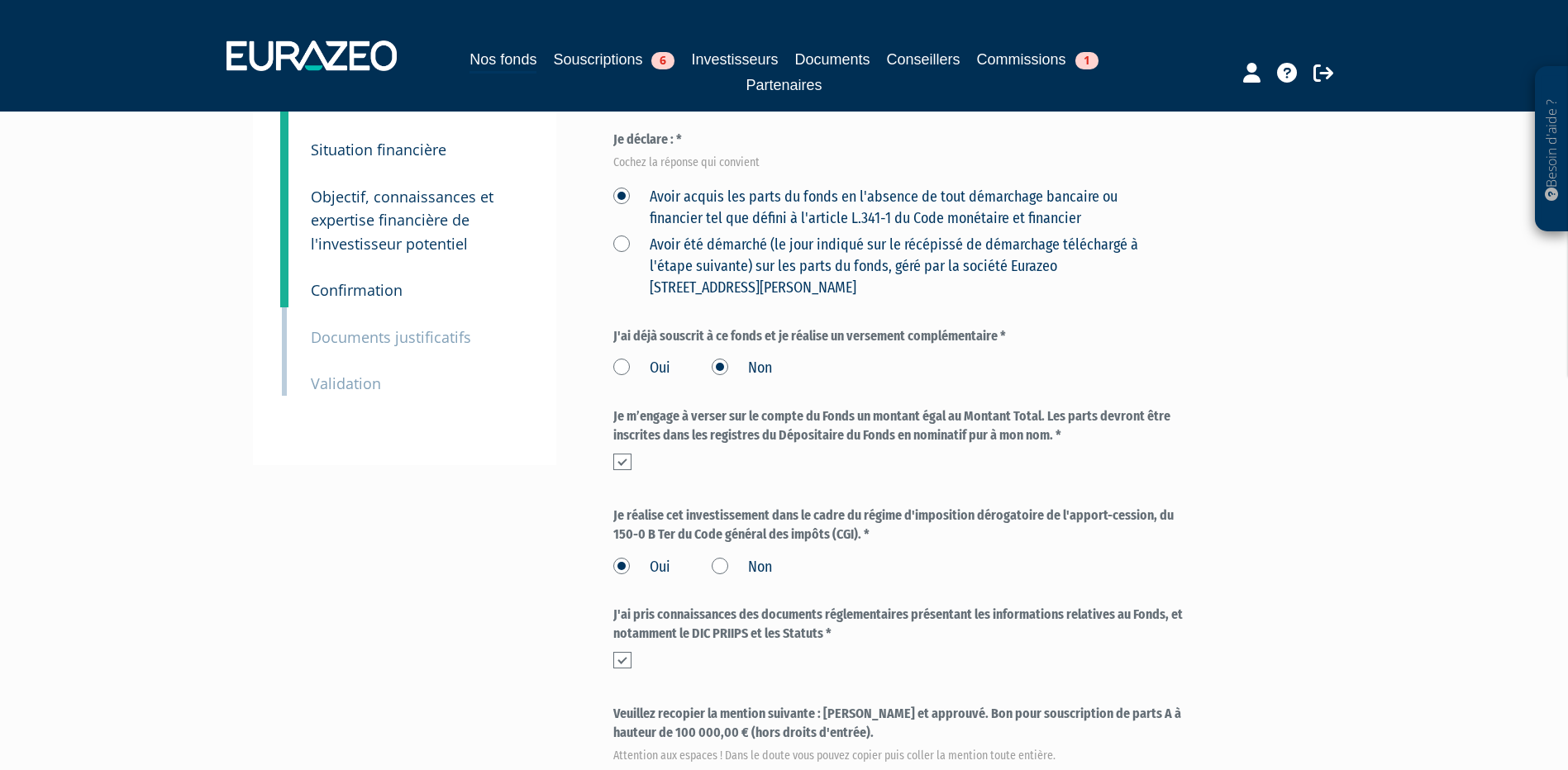
click at [617, 369] on label "Oui" at bounding box center [642, 369] width 57 height 22
click at [0, 0] on input "Oui" at bounding box center [0, 0] width 0 height 0
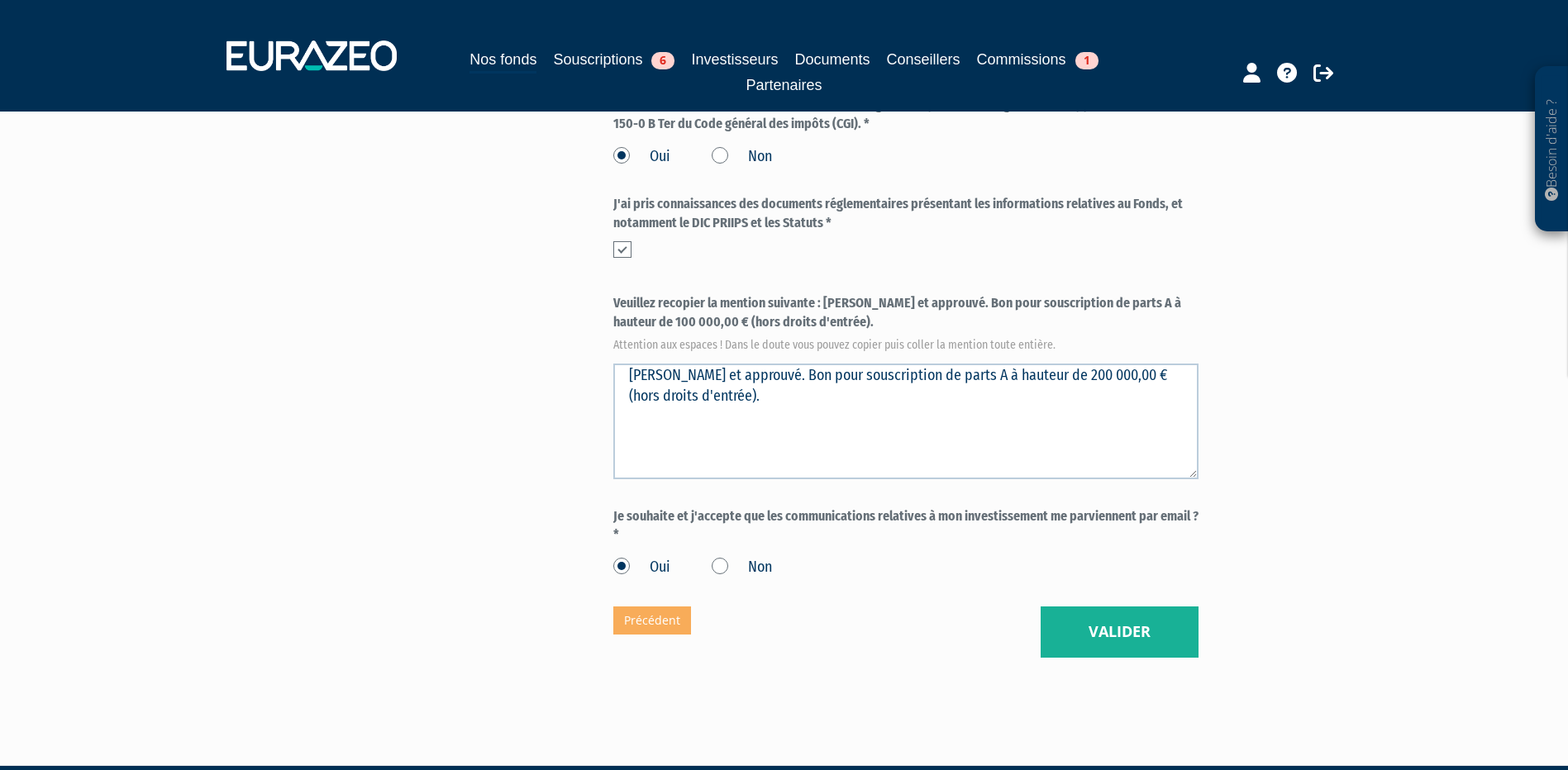
scroll to position [661, 0]
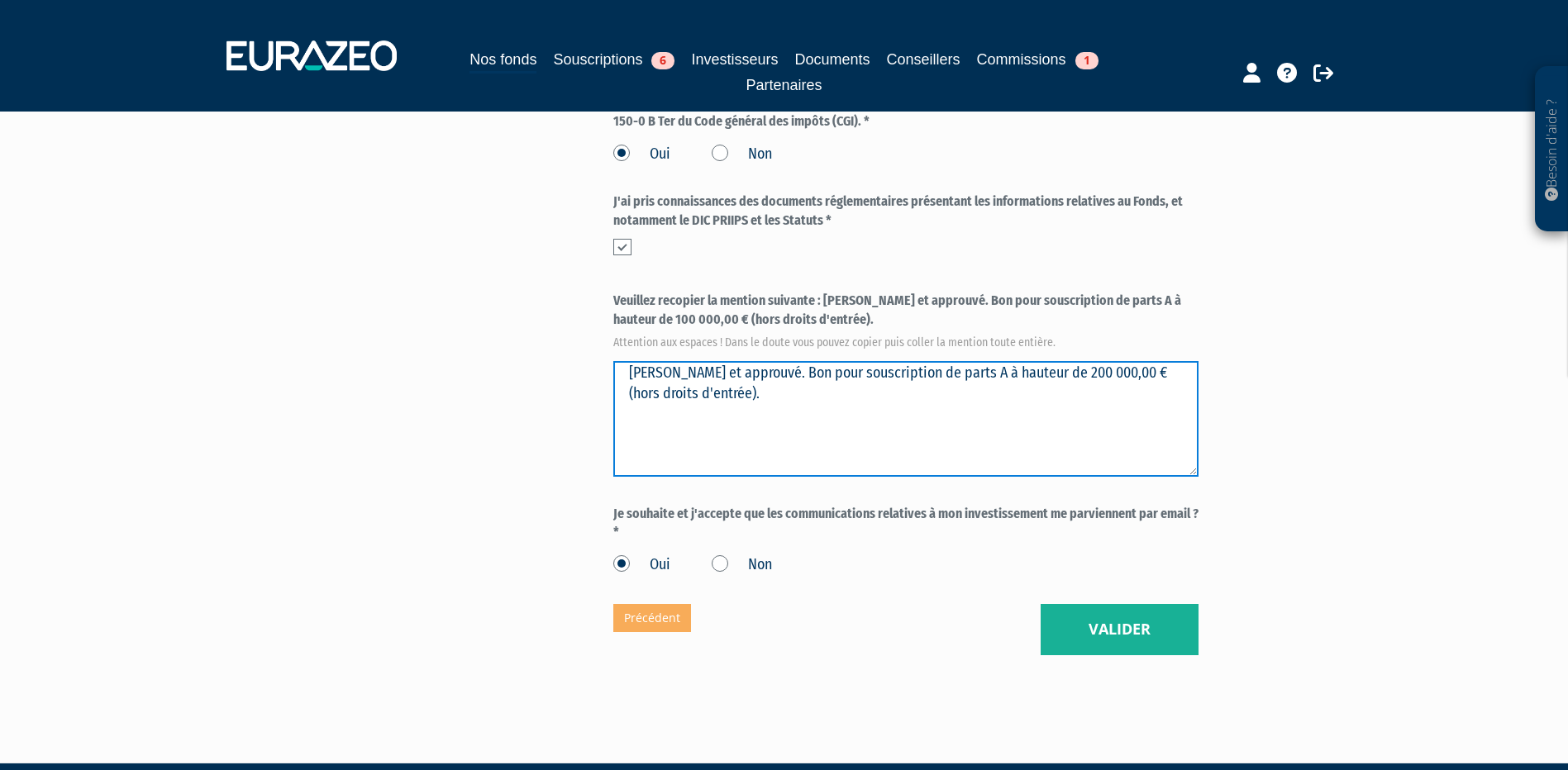
click at [1145, 369] on textarea "[PERSON_NAME] et approuvé. Bon pour souscription de parts A à hauteur de 200 00…" at bounding box center [906, 419] width 585 height 116
type textarea "[PERSON_NAME] et approuvé. Bon pour souscription de parts A à hauteur de 100 00…"
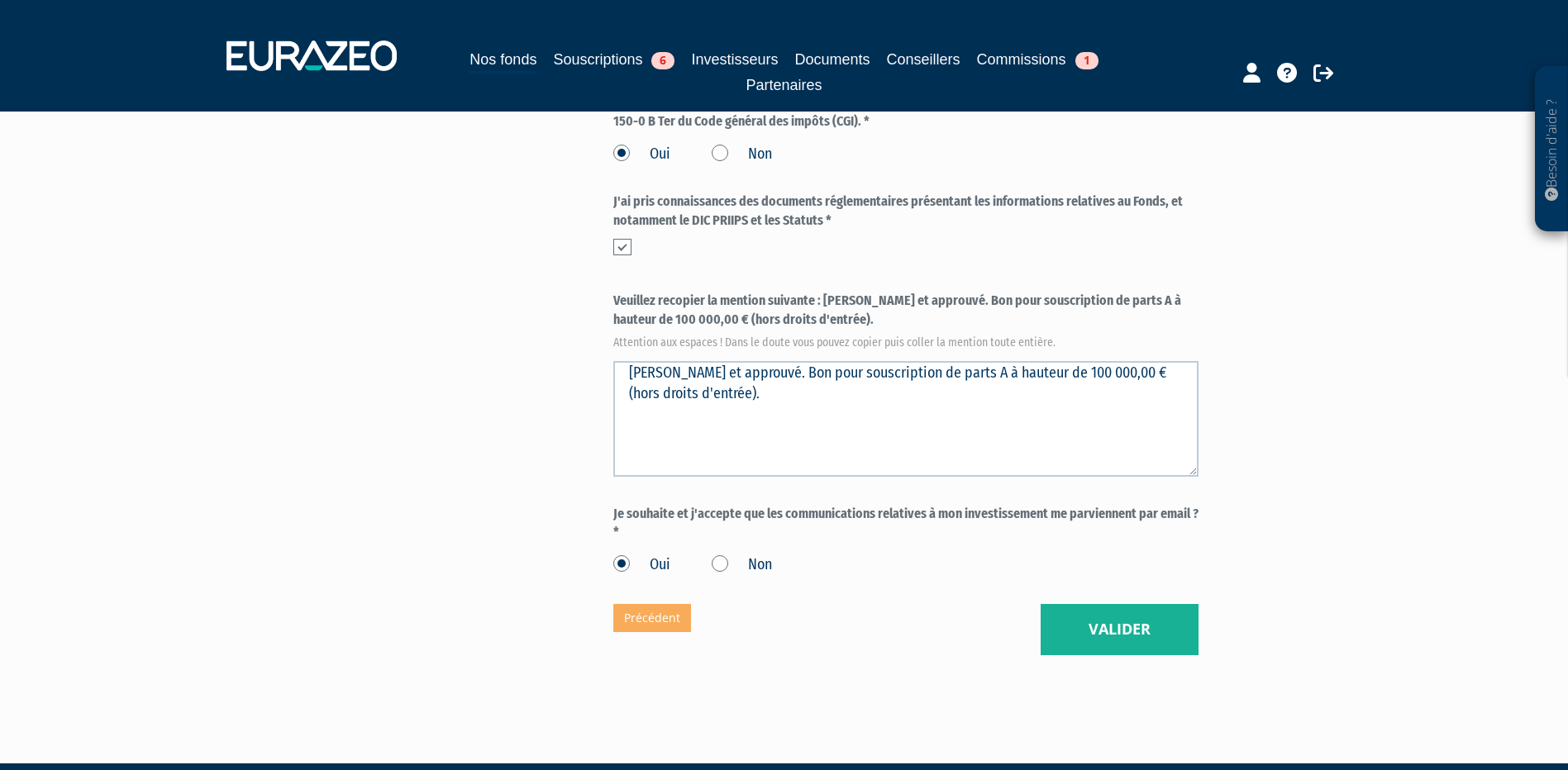
drag, startPoint x: 1268, startPoint y: 504, endPoint x: 1231, endPoint y: 528, distance: 44.1
click at [1268, 505] on div "Part A 100 000,00 € Droits d'entrée : 3 000,00 € [PERSON_NAME] Eurazeo Entrepre…" at bounding box center [965, 73] width 703 height 1164
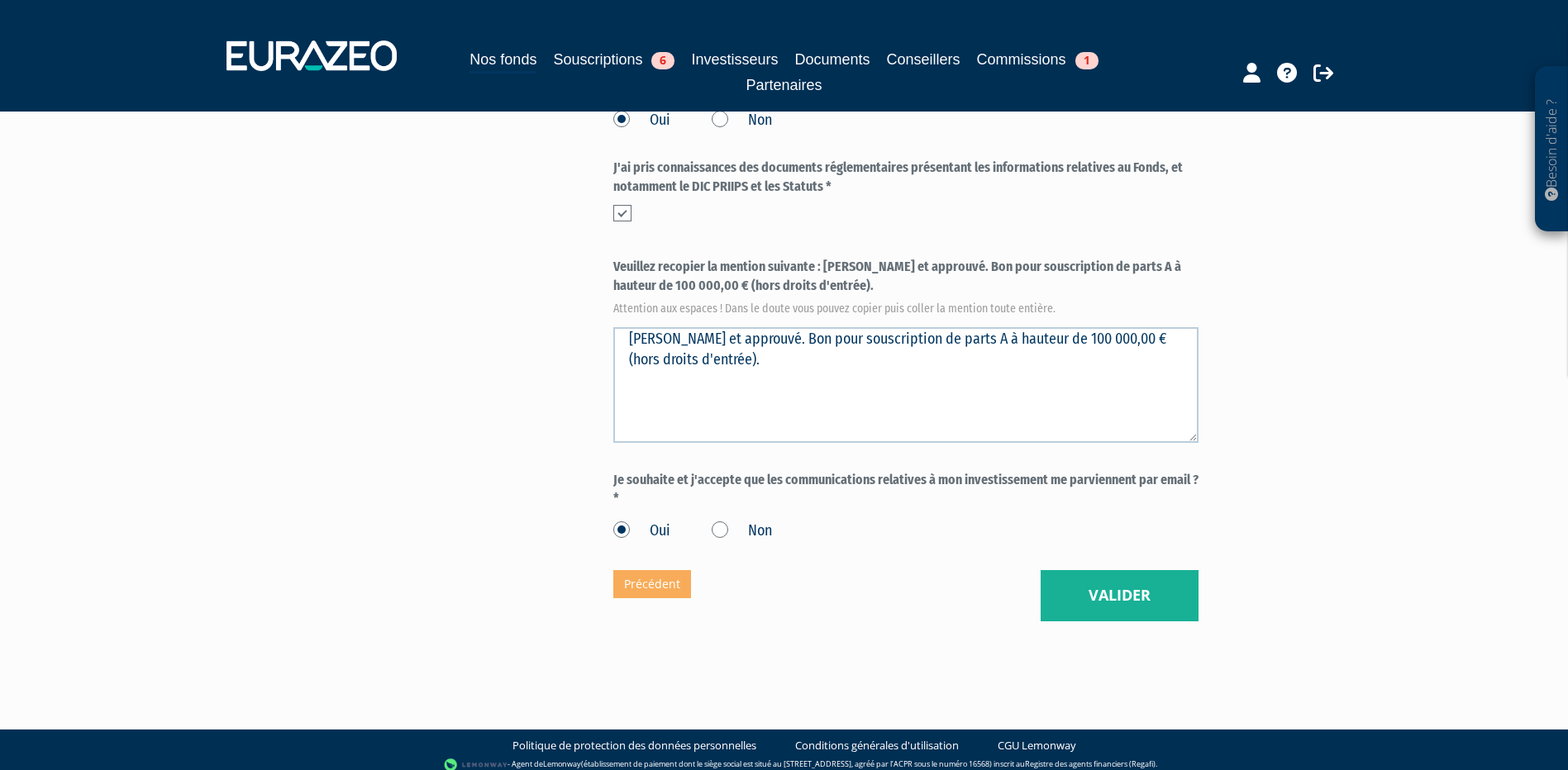
scroll to position [707, 0]
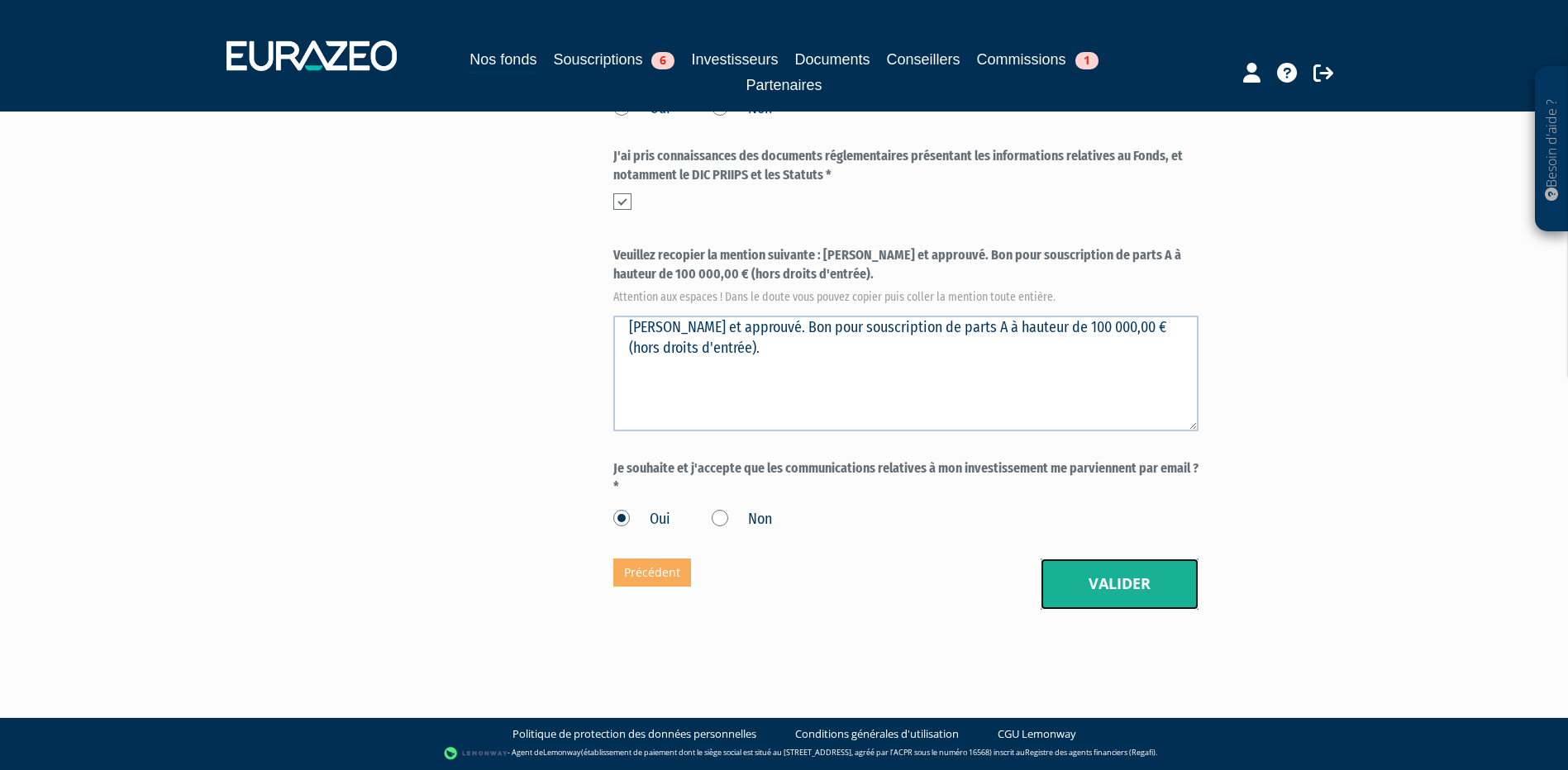
click at [1124, 586] on button "Valider" at bounding box center [1120, 584] width 158 height 52
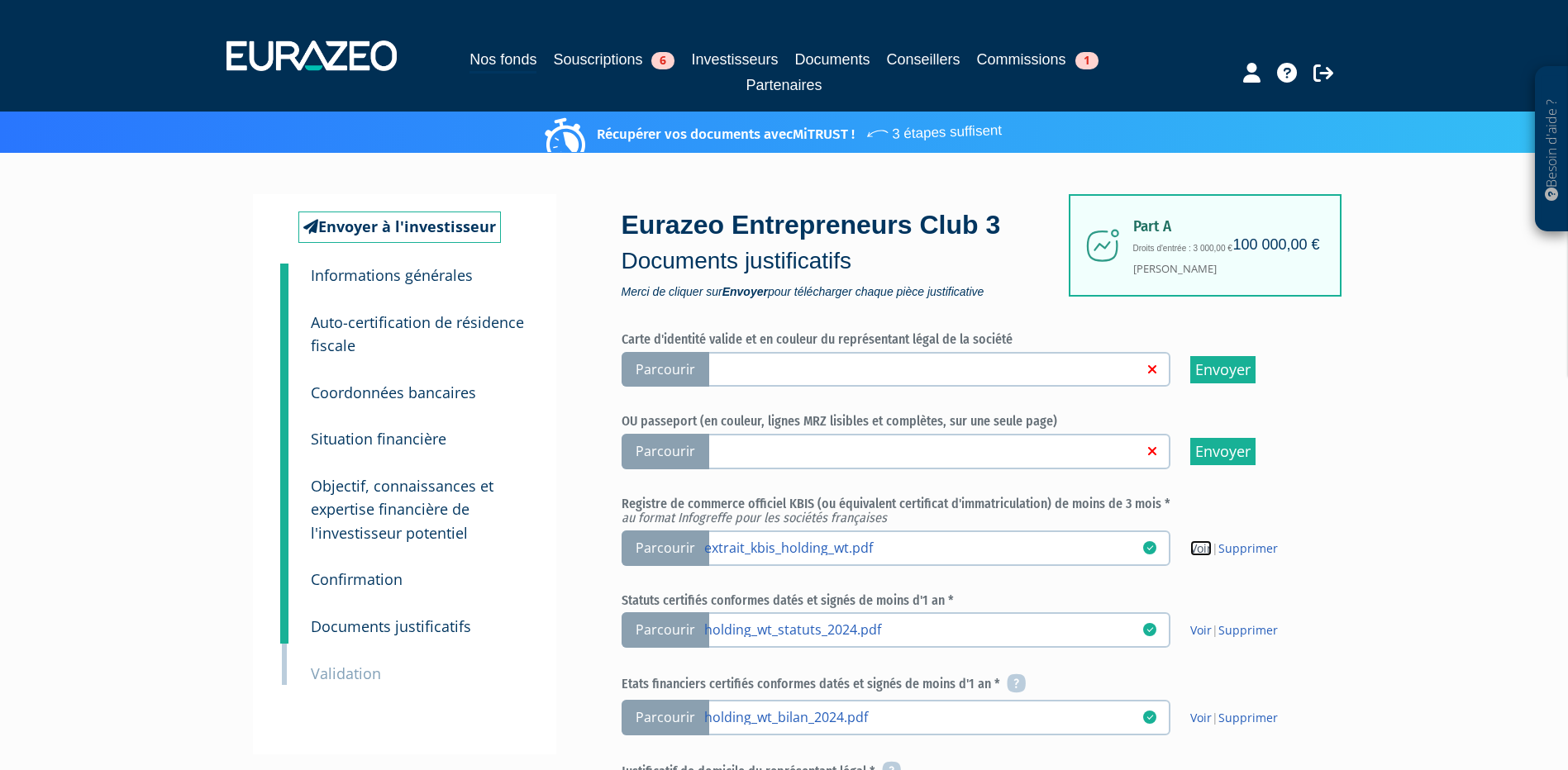
click at [1201, 548] on link "Voir" at bounding box center [1202, 548] width 22 height 16
click at [661, 374] on span "Parcourir" at bounding box center [665, 370] width 87 height 36
click at [0, 0] on input "Parcourir" at bounding box center [0, 0] width 0 height 0
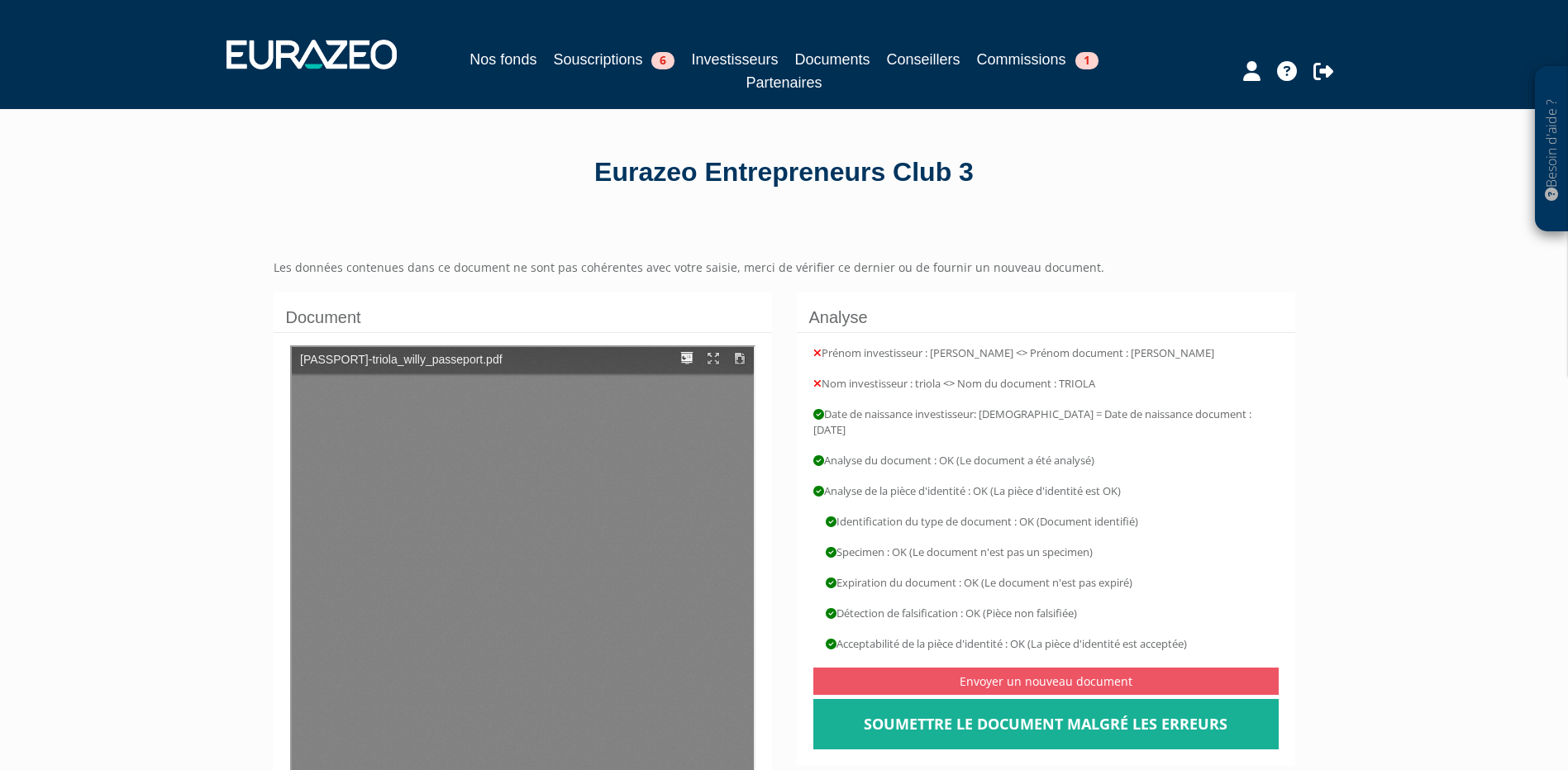
type input "1"
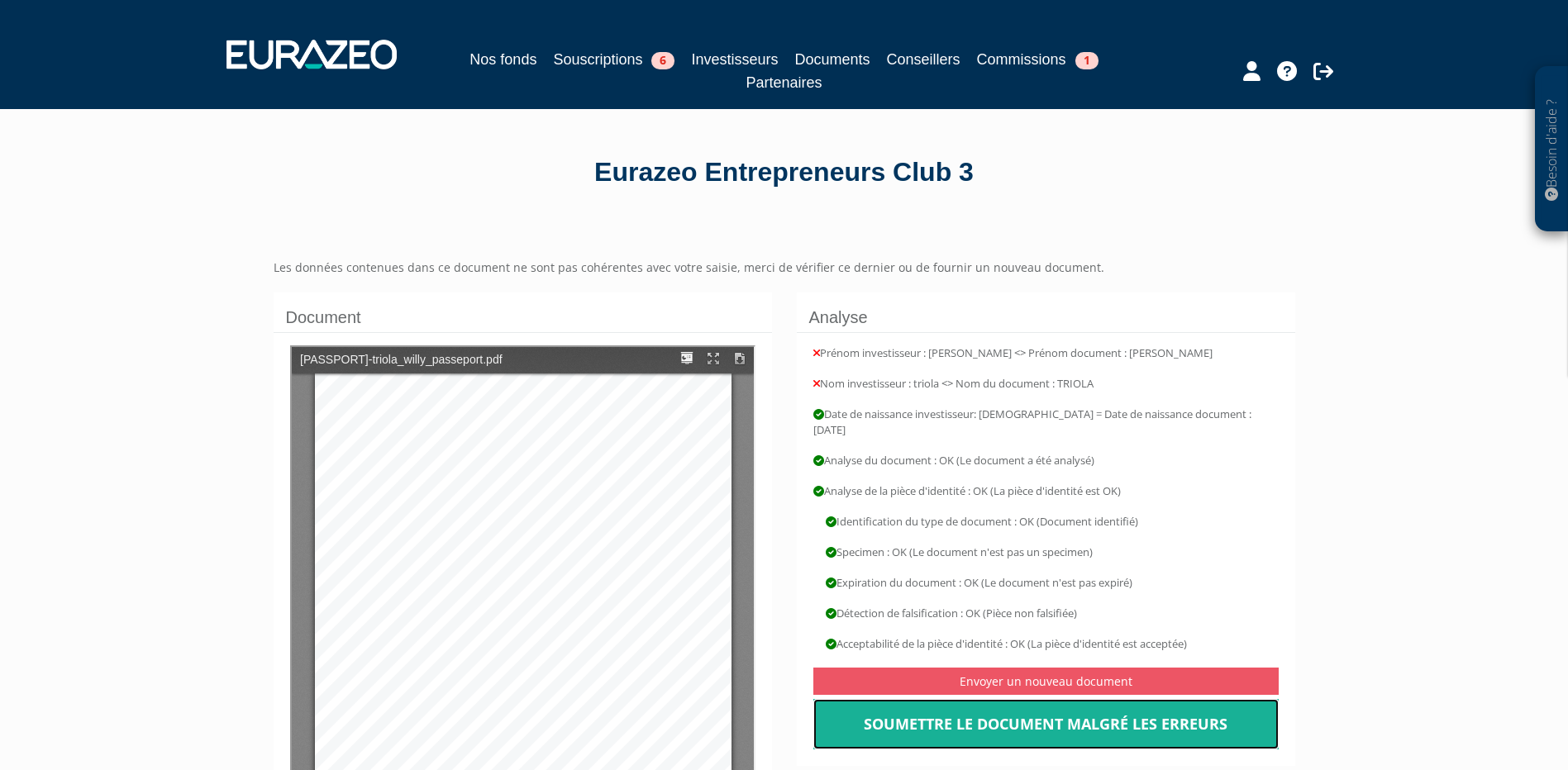
click at [1019, 712] on link "Soumettre le document malgré les erreurs" at bounding box center [1046, 725] width 465 height 52
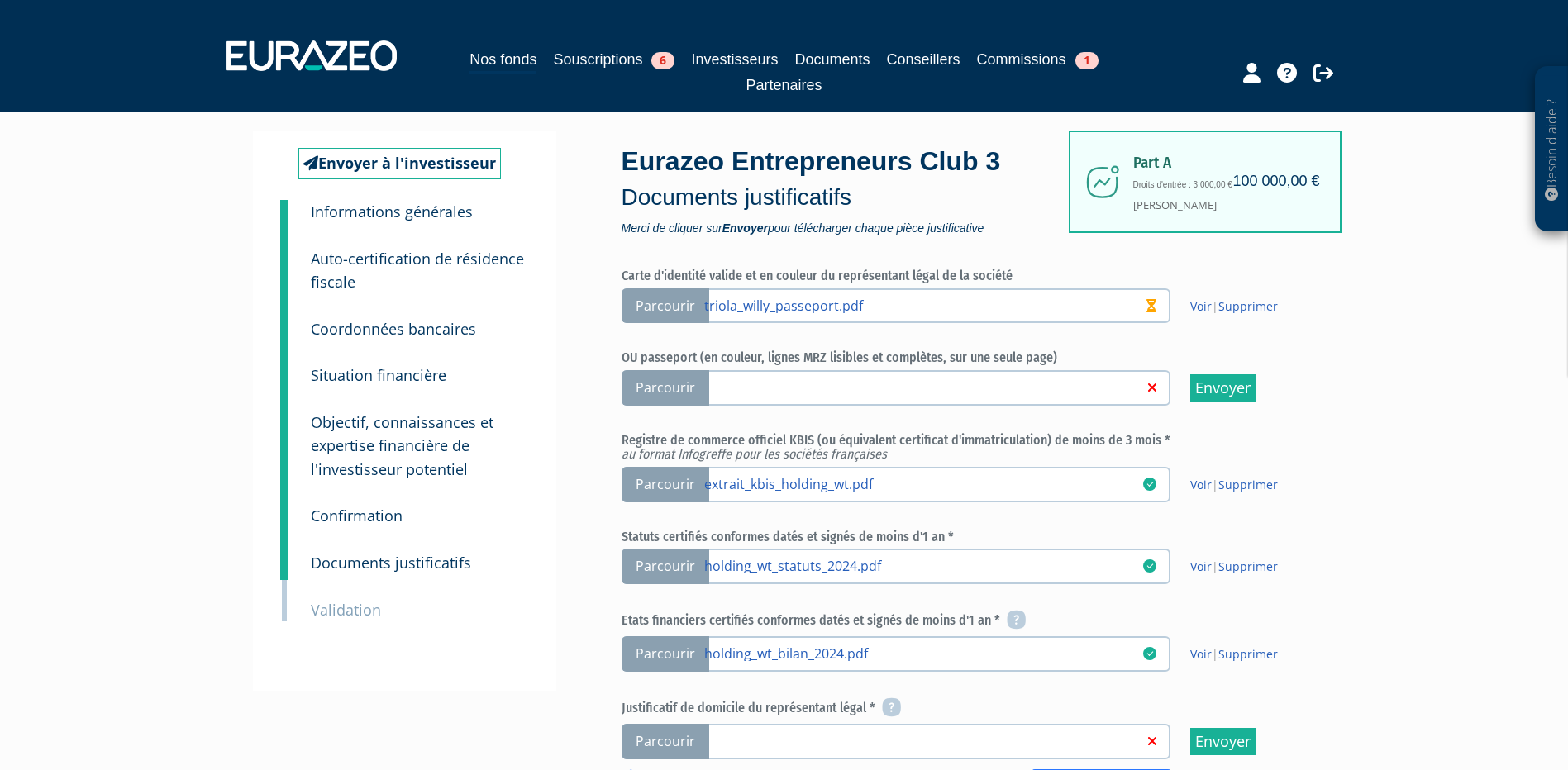
scroll to position [166, 0]
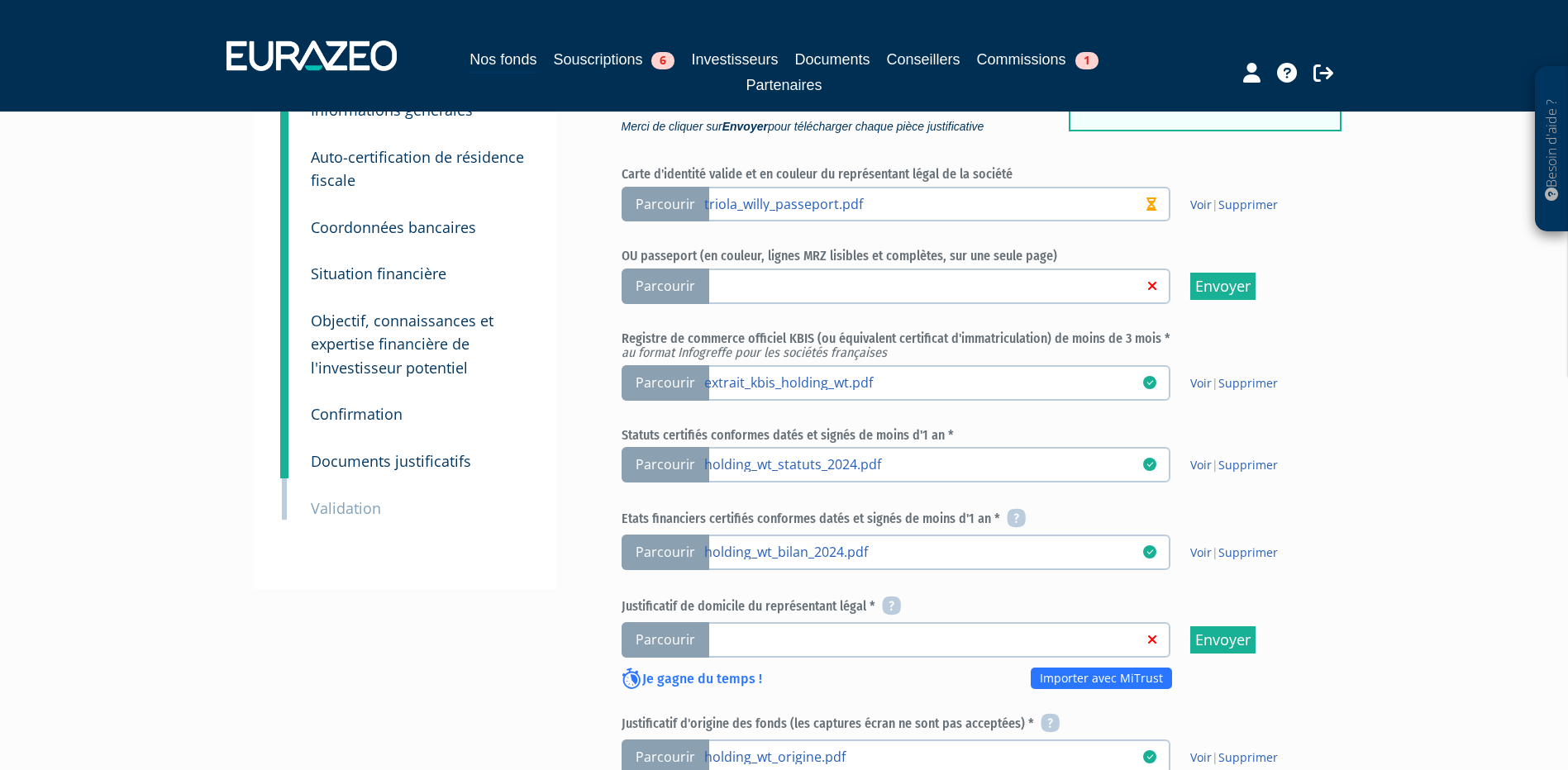
click at [676, 382] on span "Parcourir" at bounding box center [665, 383] width 87 height 36
click at [0, 0] on input "Parcourir extrait_kbis_holding_wt.pdf" at bounding box center [0, 0] width 0 height 0
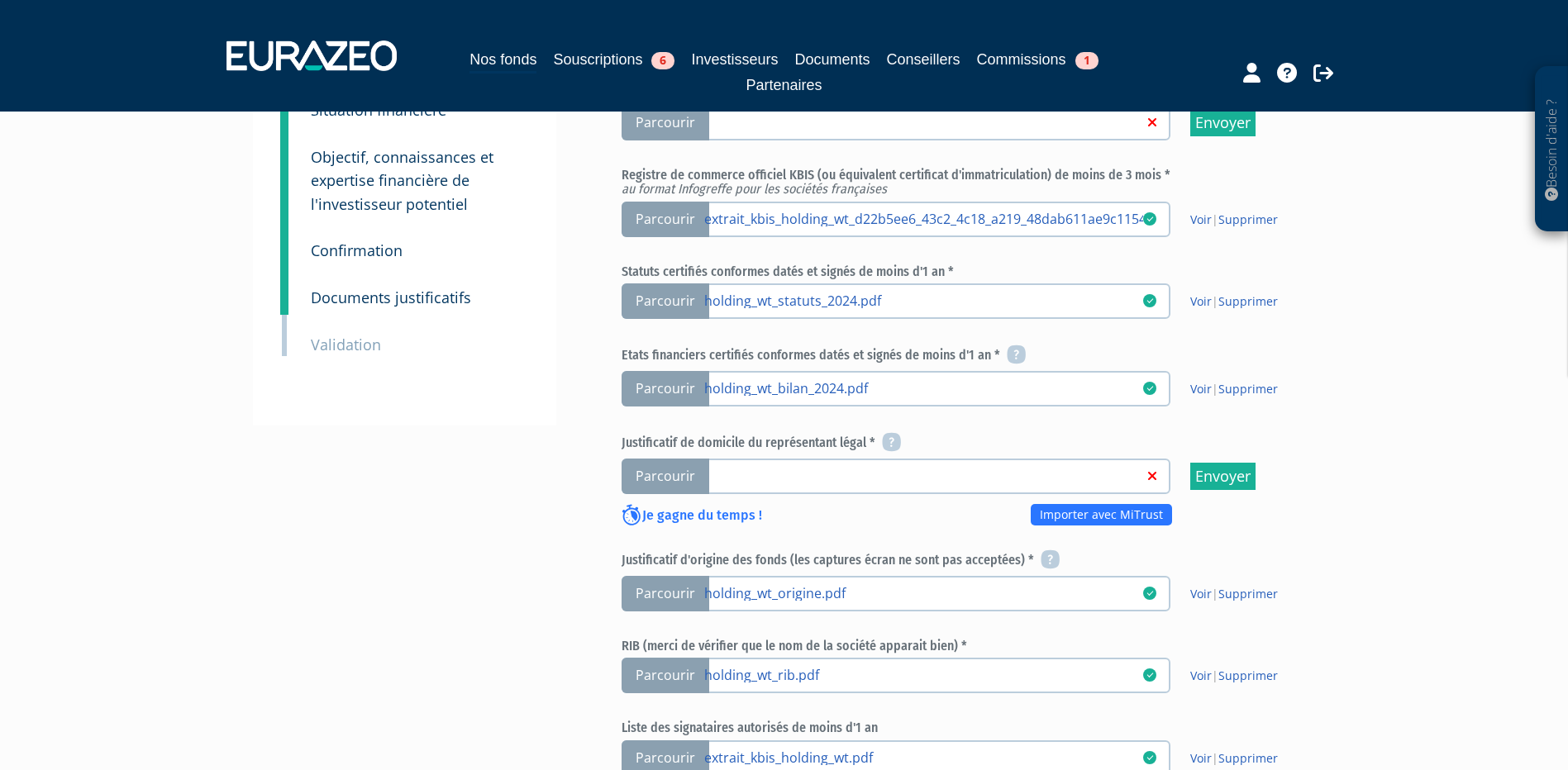
scroll to position [330, 0]
click at [681, 474] on span "Parcourir" at bounding box center [665, 474] width 87 height 36
click at [0, 0] on input "Parcourir" at bounding box center [0, 0] width 0 height 0
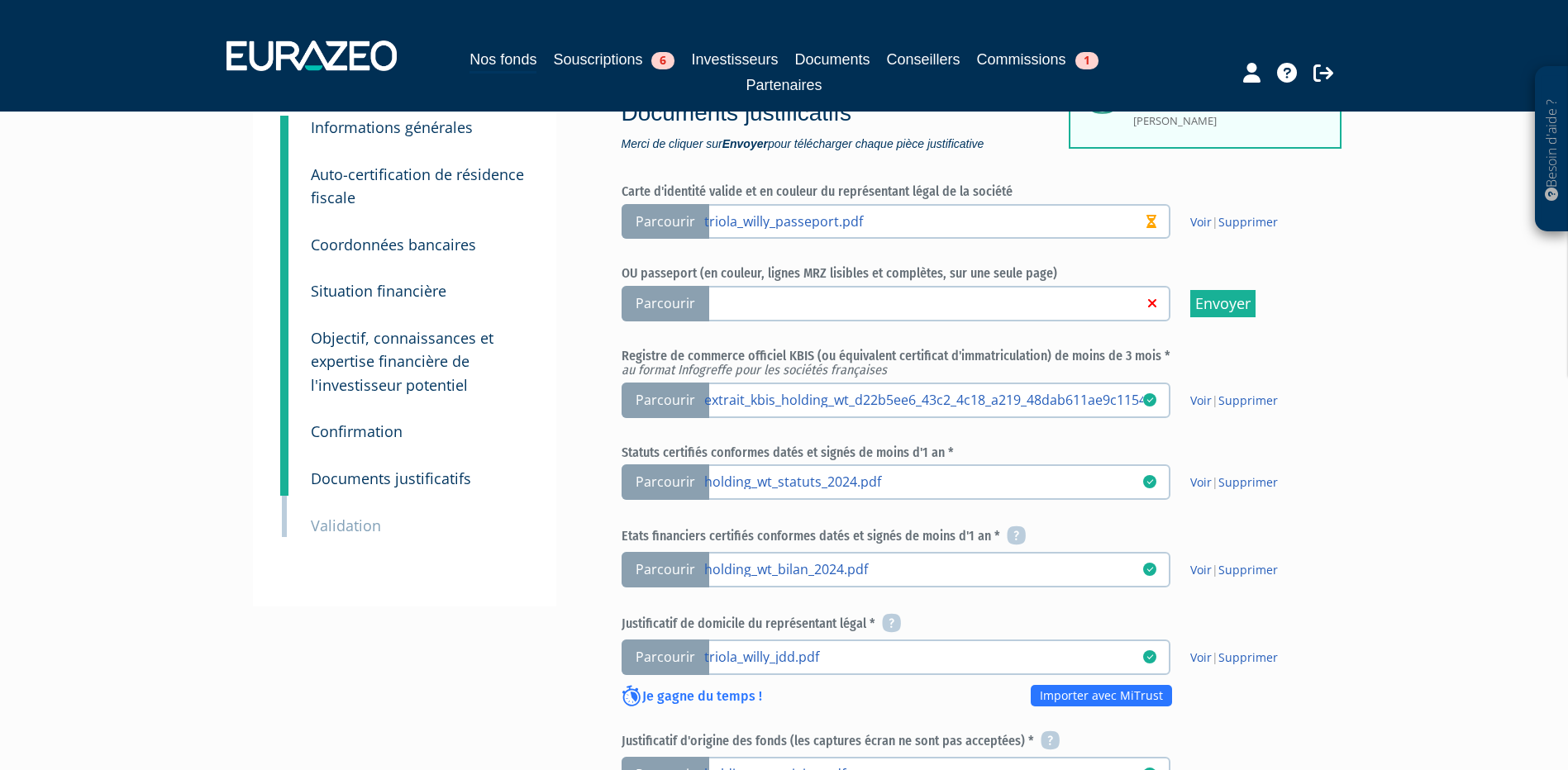
scroll to position [166, 0]
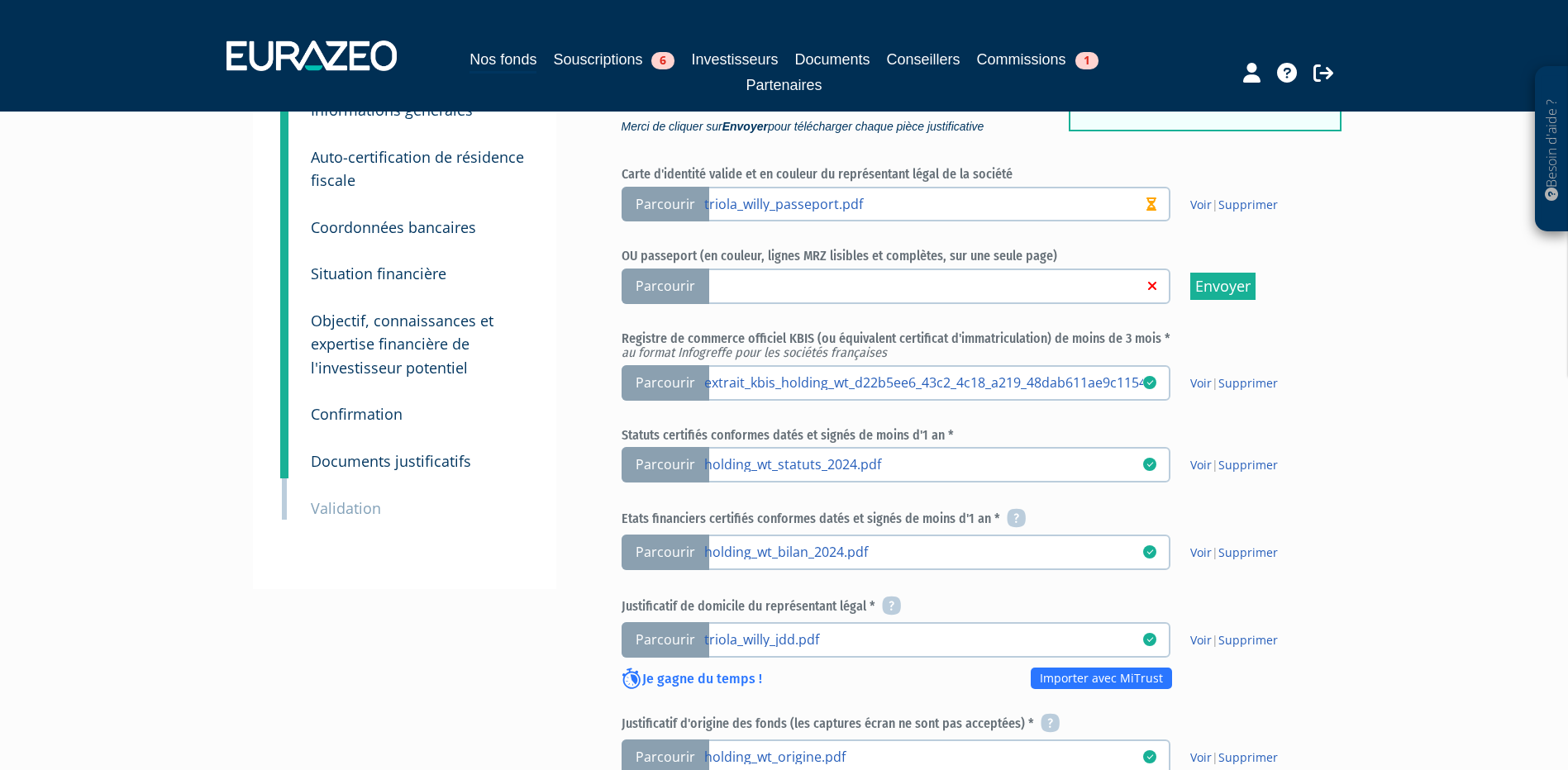
click at [672, 288] on span "Parcourir" at bounding box center [665, 286] width 87 height 36
click at [0, 0] on input "Parcourir" at bounding box center [0, 0] width 0 height 0
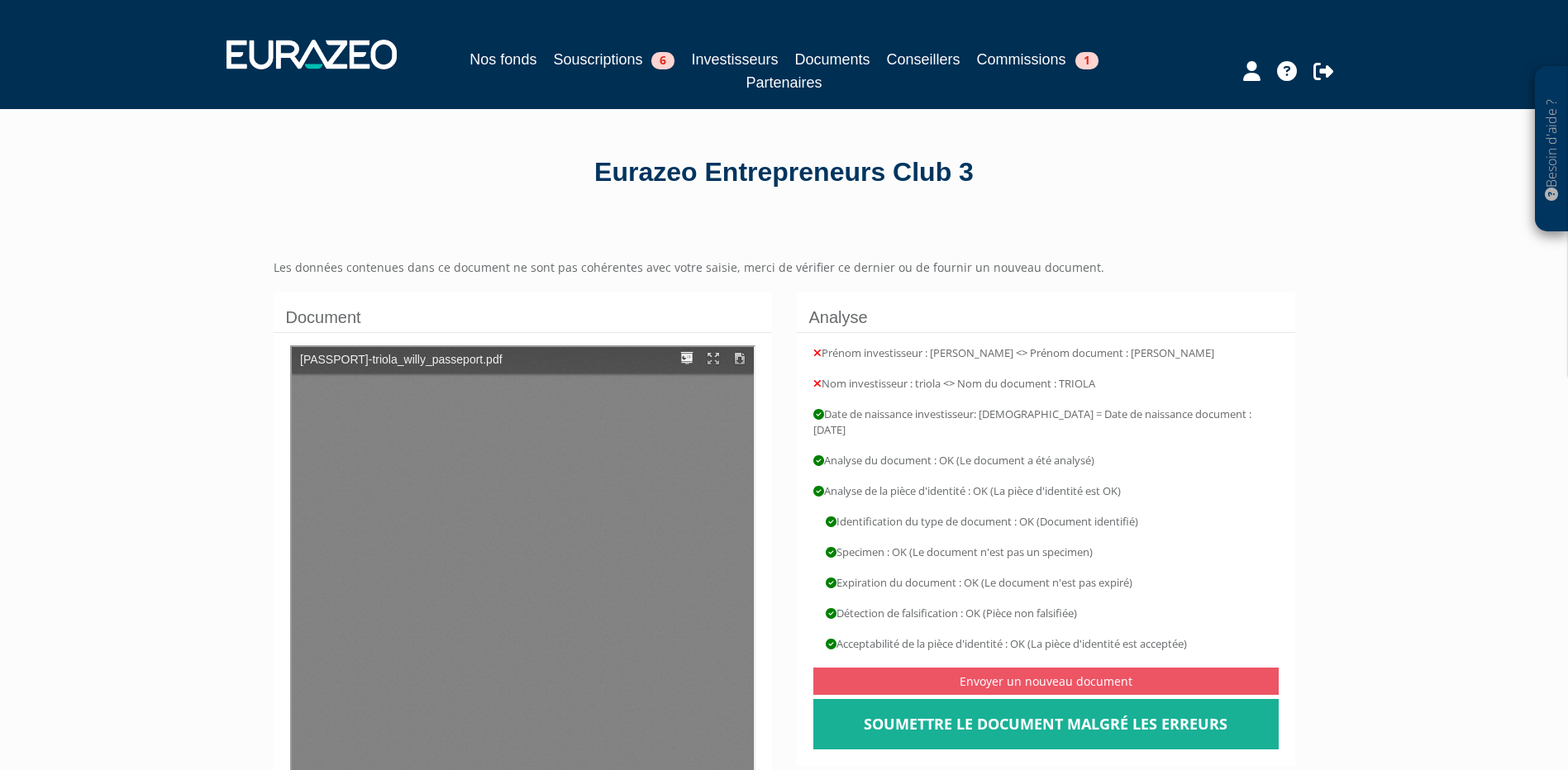
type input "1"
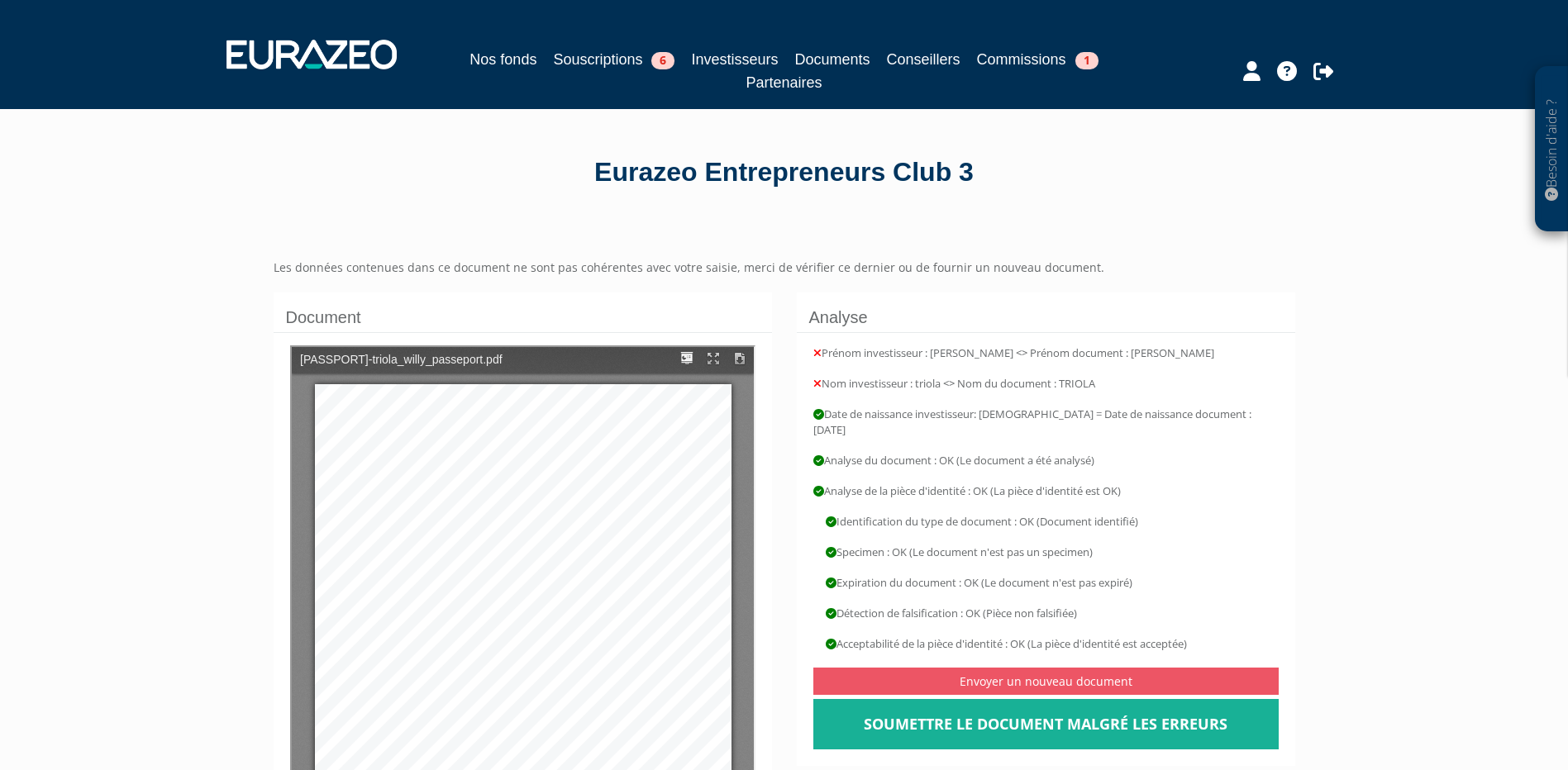
scroll to position [11, 0]
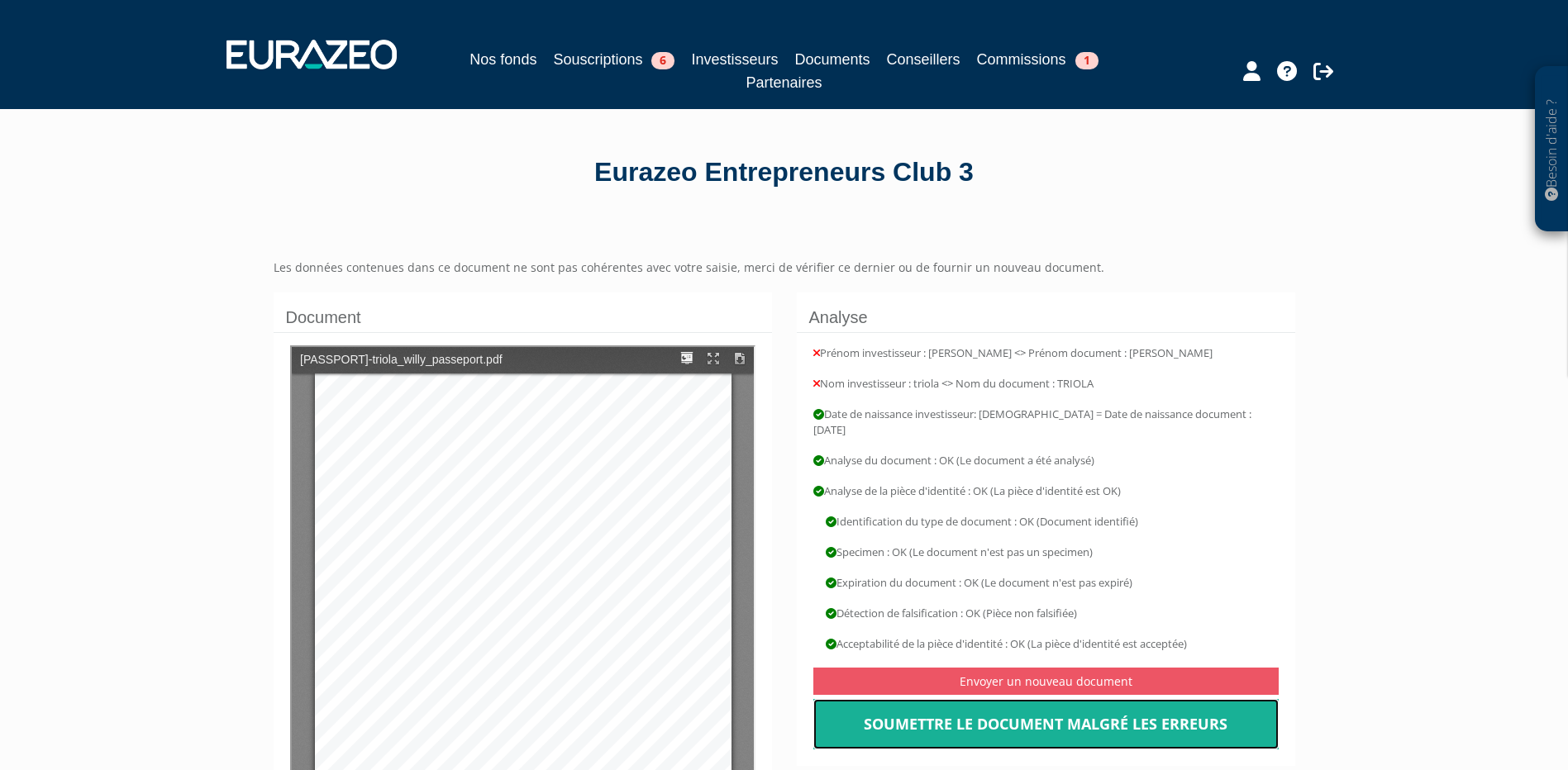
click at [1025, 711] on link "Soumettre le document malgré les erreurs" at bounding box center [1046, 725] width 465 height 52
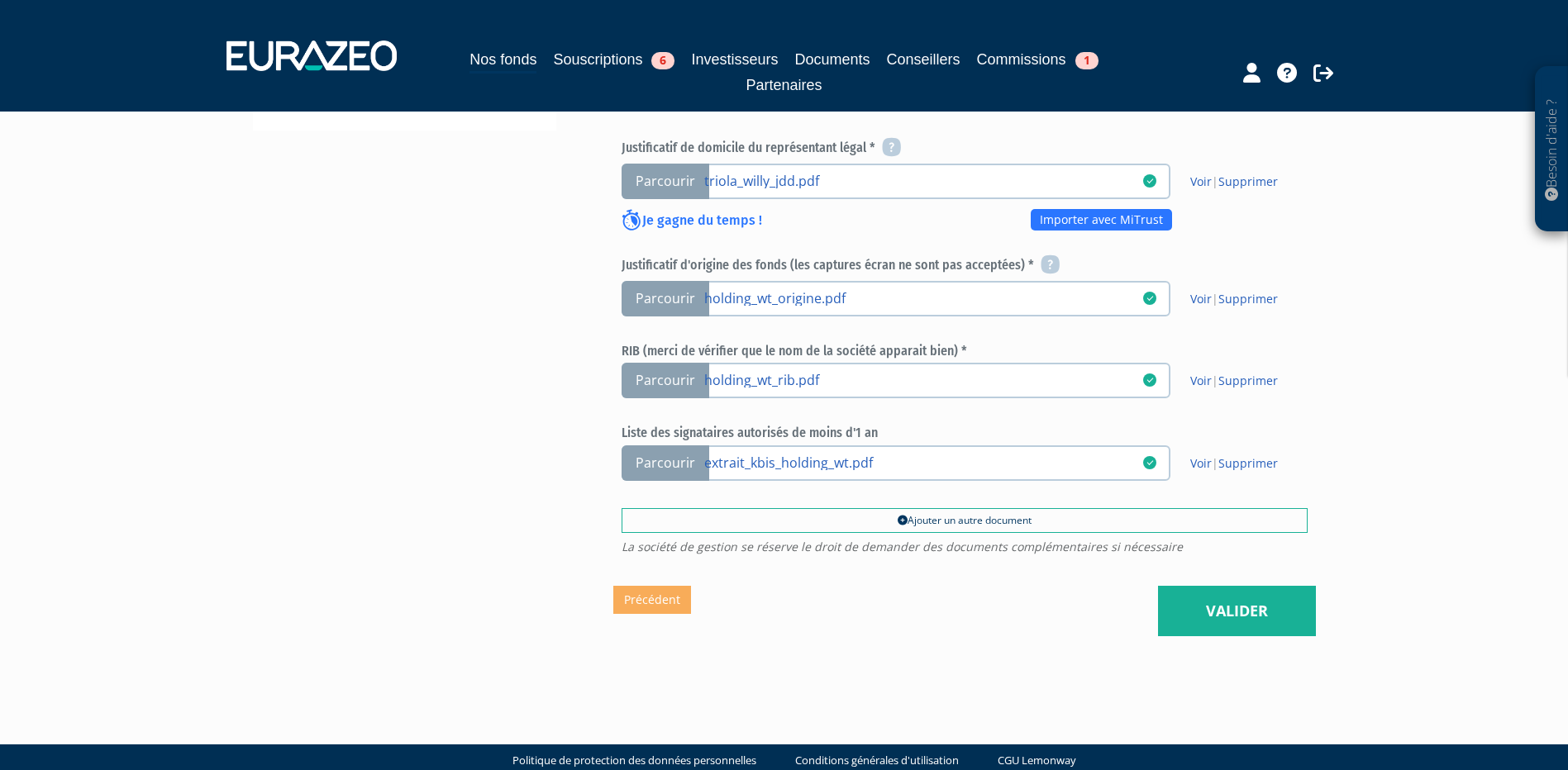
scroll to position [651, 0]
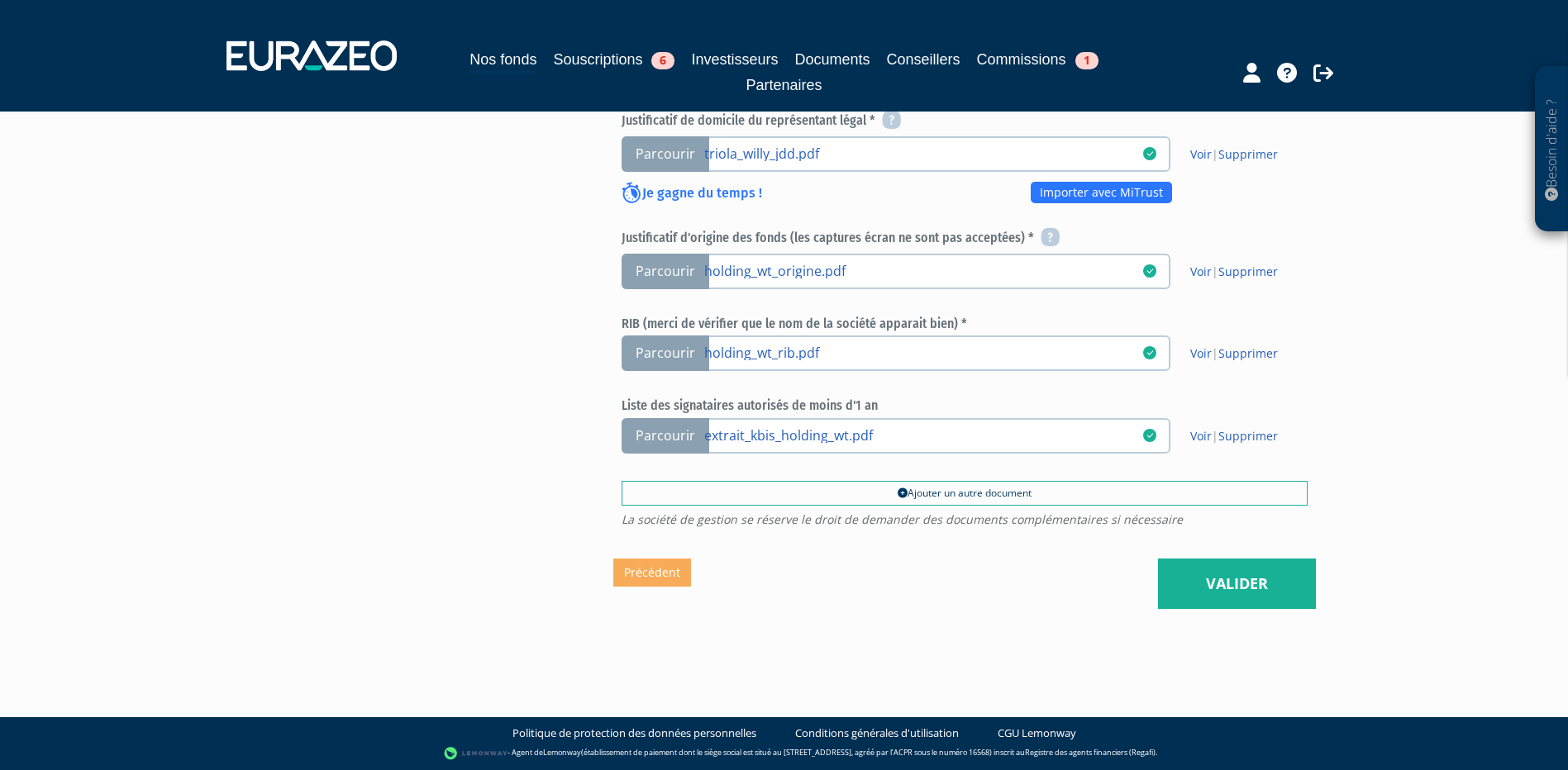
click at [671, 435] on span "Parcourir" at bounding box center [665, 435] width 87 height 36
click at [0, 0] on input "Parcourir extrait_kbis_holding_wt.pdf" at bounding box center [0, 0] width 0 height 0
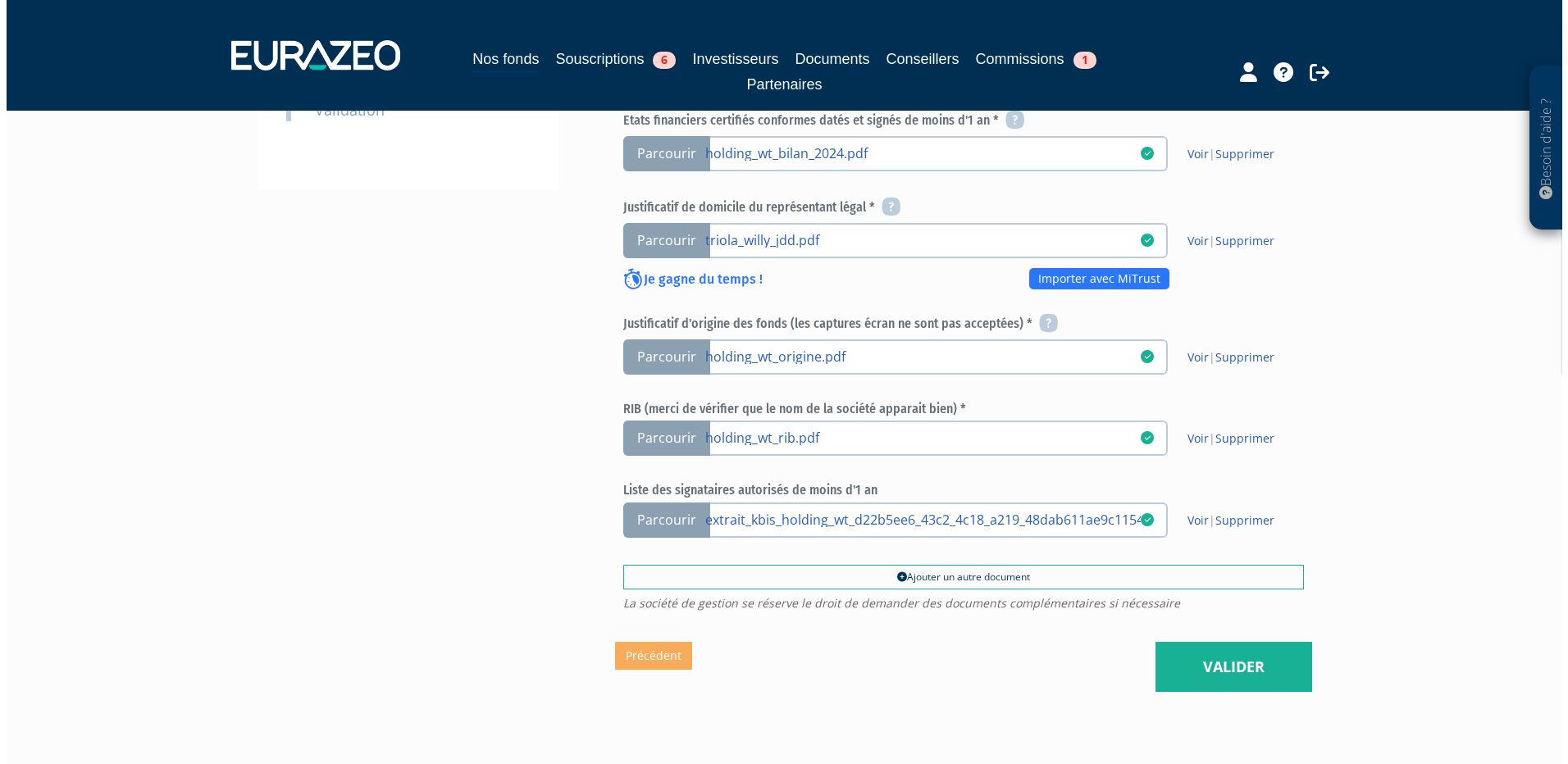
scroll to position [646, 0]
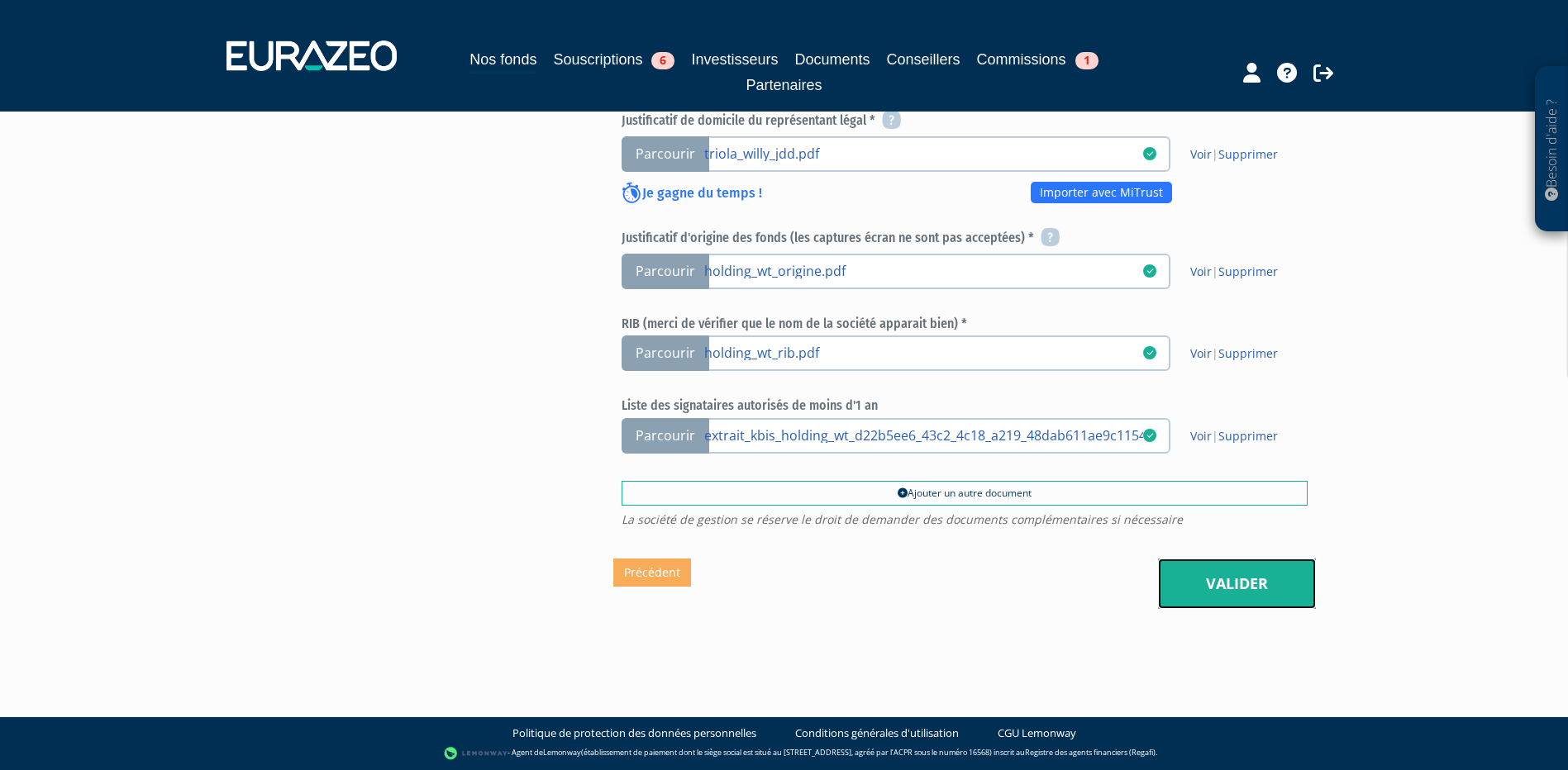
click at [1243, 580] on link "Valider" at bounding box center [1237, 584] width 158 height 52
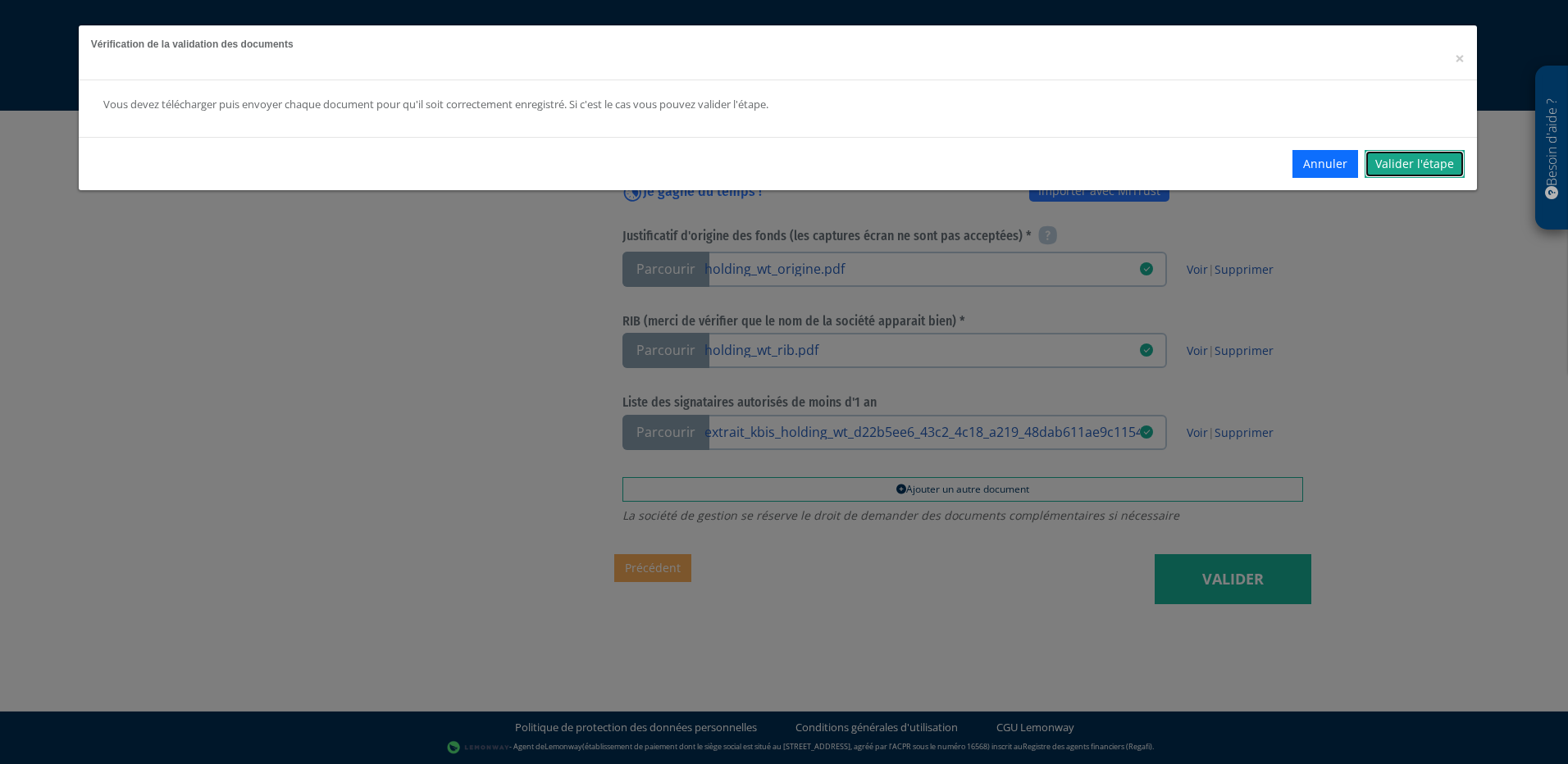
click at [1420, 161] on link "Valider l'étape" at bounding box center [1414, 164] width 100 height 28
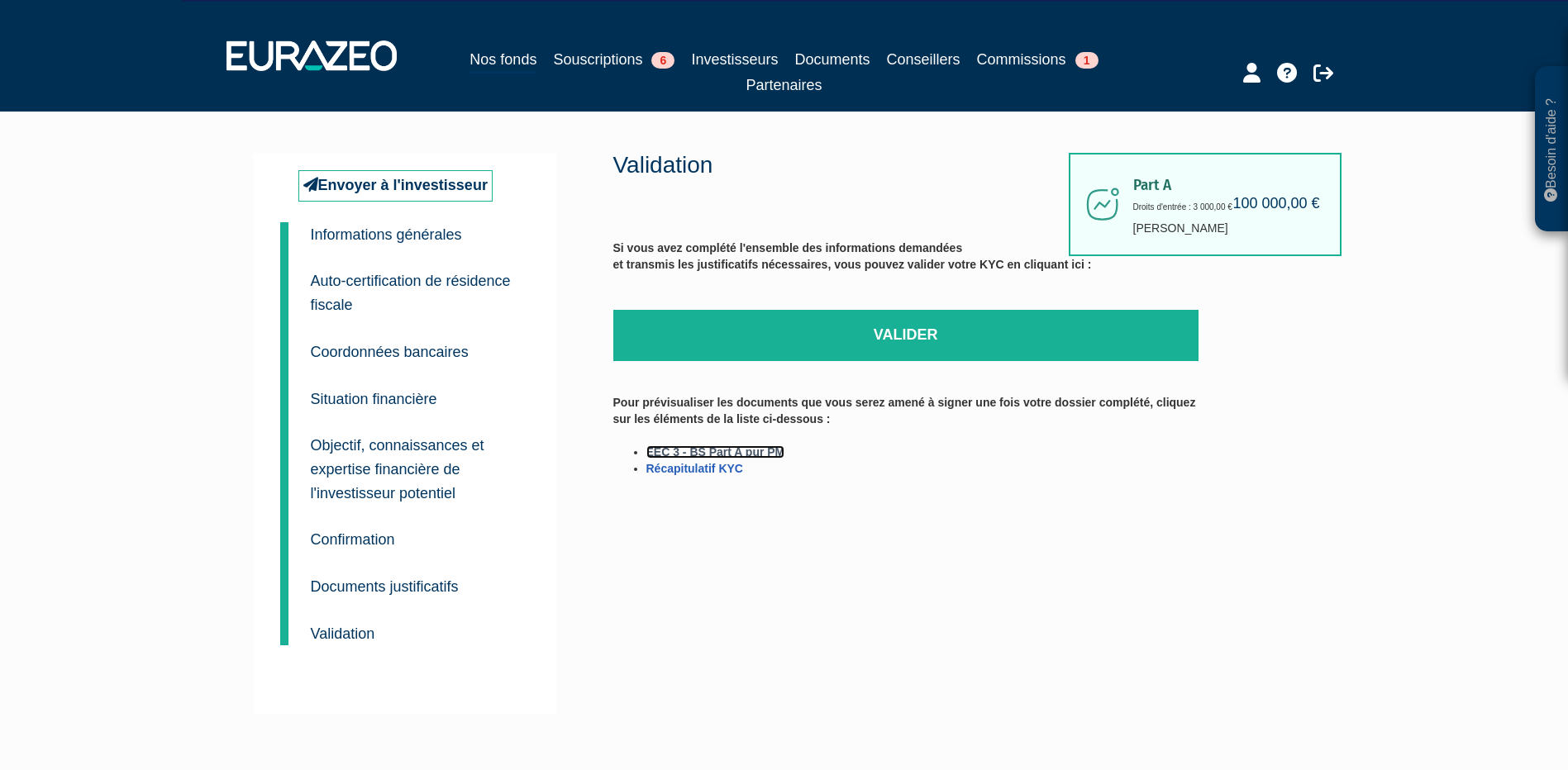
click at [717, 451] on link "EEC 3 - BS Part A pur PM" at bounding box center [715, 452] width 139 height 13
click at [717, 467] on link "Récapitulatif KYC" at bounding box center [694, 469] width 97 height 13
drag, startPoint x: 910, startPoint y: 338, endPoint x: 859, endPoint y: 54, distance: 288.5
click at [910, 338] on link "Valider" at bounding box center [906, 335] width 585 height 52
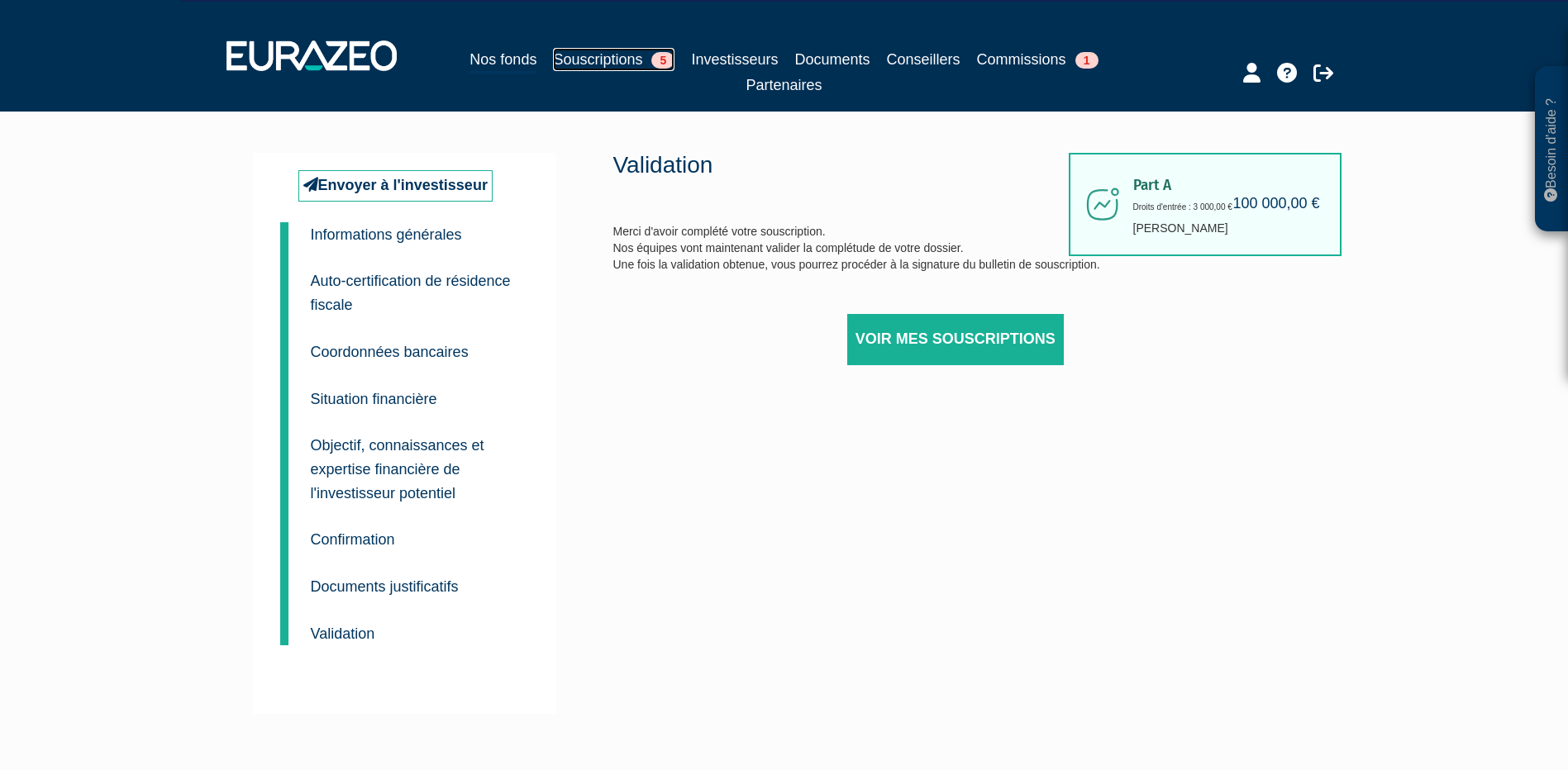
click at [660, 61] on span "5" at bounding box center [663, 61] width 23 height 17
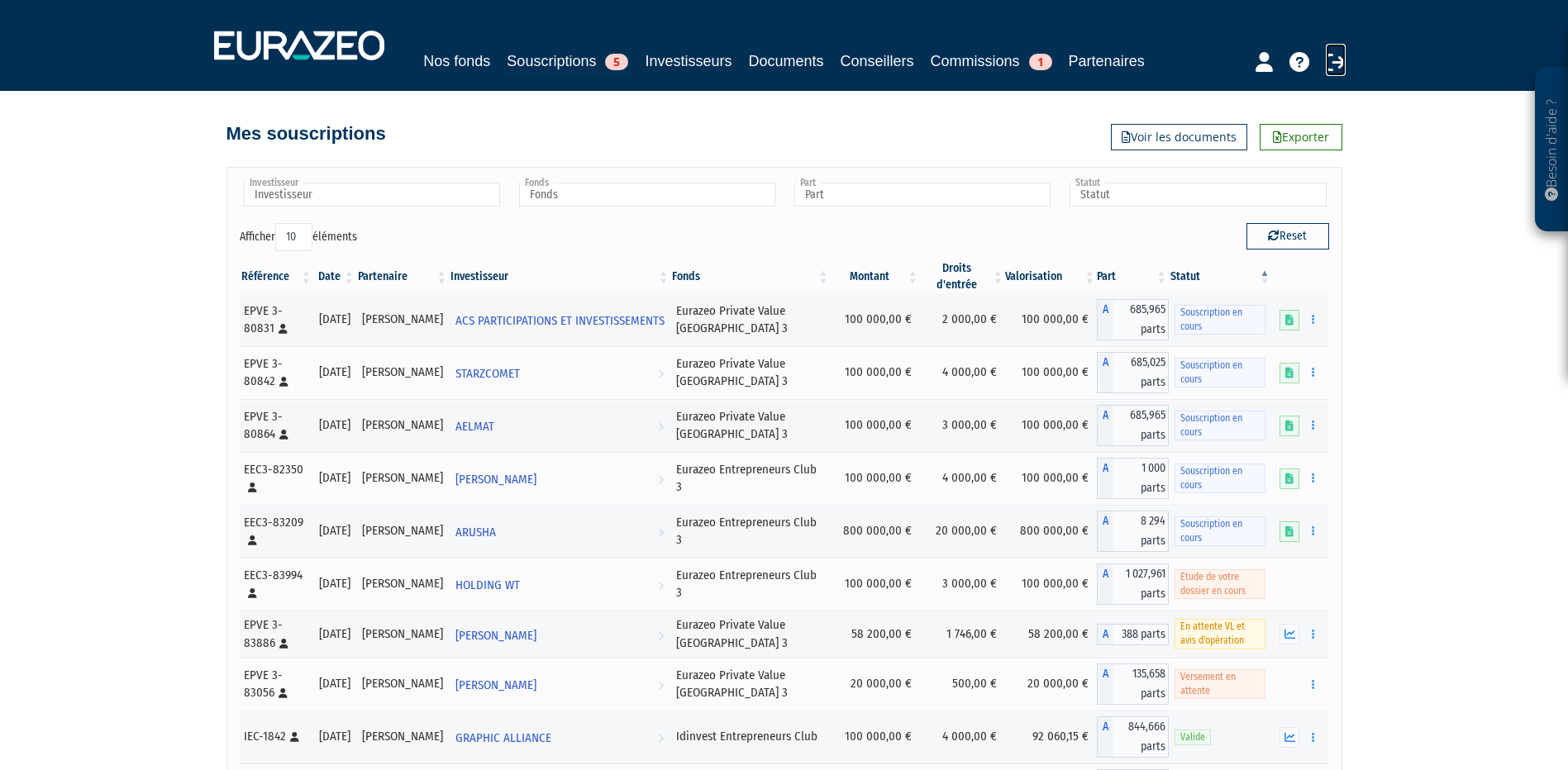
click at [1335, 58] on icon at bounding box center [1336, 62] width 20 height 20
